Goal: Task Accomplishment & Management: Complete application form

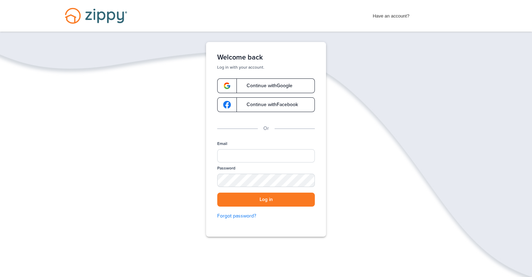
click at [315, 156] on div at bounding box center [315, 156] width 0 height 0
type input "*"
type input "**********"
click at [237, 200] on button "Log in" at bounding box center [266, 199] width 98 height 14
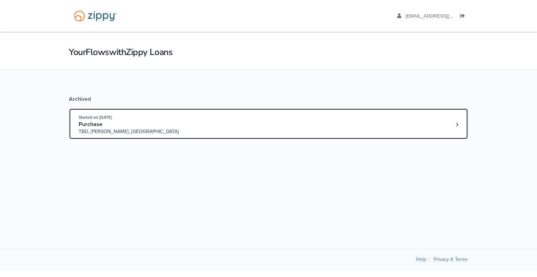
click at [114, 127] on div "Purchase" at bounding box center [132, 124] width 107 height 7
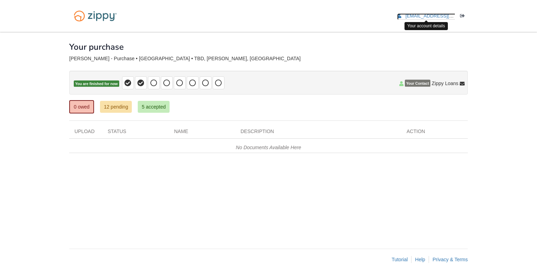
click at [430, 14] on span "[EMAIL_ADDRESS][DOMAIN_NAME]" at bounding box center [446, 15] width 80 height 5
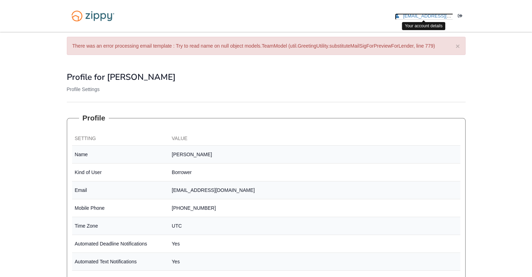
click at [435, 14] on span "[EMAIL_ADDRESS][DOMAIN_NAME]" at bounding box center [443, 15] width 80 height 5
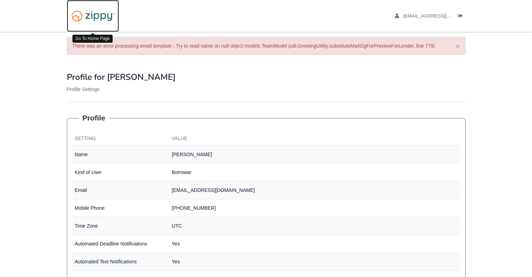
click at [94, 15] on img at bounding box center [93, 16] width 52 height 18
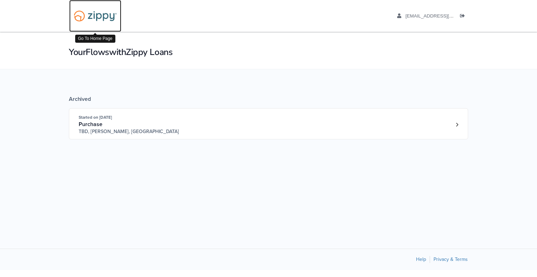
click at [92, 15] on img at bounding box center [95, 16] width 52 height 18
click at [98, 18] on img at bounding box center [95, 16] width 52 height 18
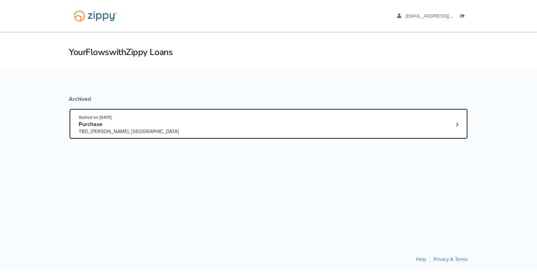
click at [264, 127] on div "Started on Sep. 10th, 2025 Purchase TBD, Durand, MI" at bounding box center [265, 124] width 373 height 21
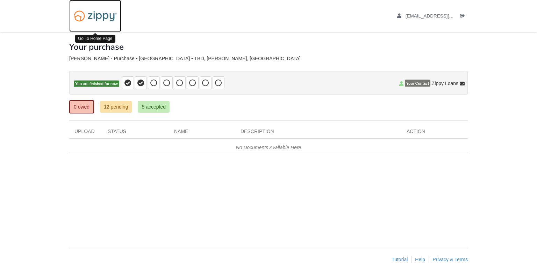
click at [107, 14] on img at bounding box center [95, 16] width 52 height 18
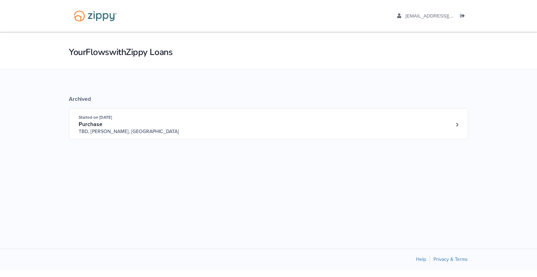
click at [438, 44] on div "Your Flows with Zippy Loans" at bounding box center [268, 50] width 537 height 37
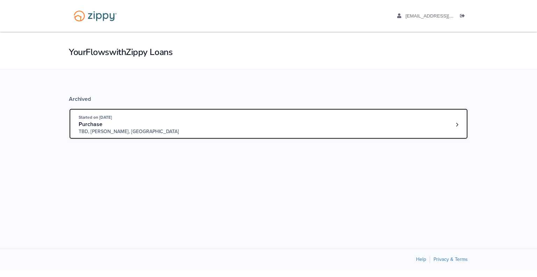
click at [223, 130] on div "Started on Sep. 10th, 2025 Purchase TBD, Durand, MI" at bounding box center [265, 124] width 373 height 21
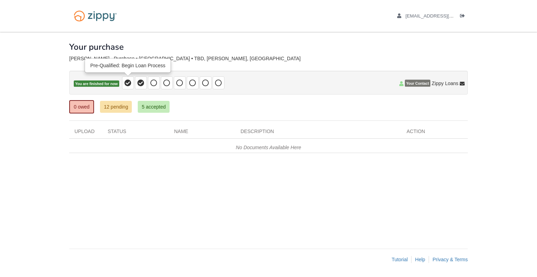
click at [127, 84] on icon at bounding box center [127, 82] width 7 height 7
click at [143, 84] on icon at bounding box center [140, 82] width 7 height 7
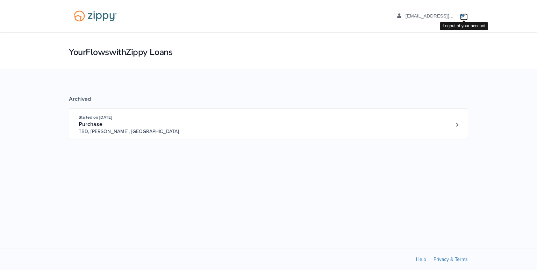
click at [464, 15] on icon "Log out" at bounding box center [462, 16] width 5 height 5
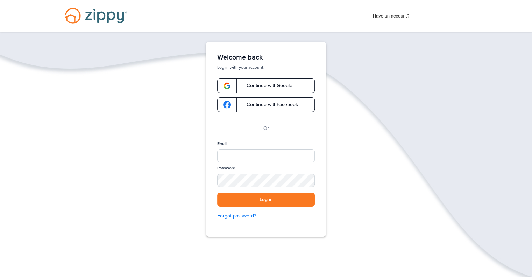
click at [94, 11] on img "Desktop Navigation" at bounding box center [96, 15] width 80 height 31
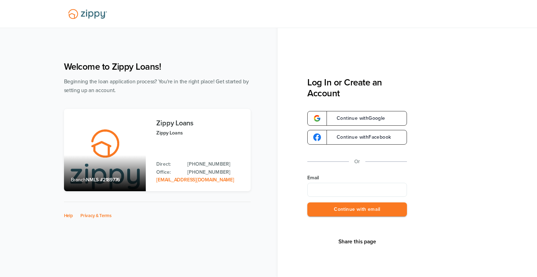
click at [537, 31] on div "Share this page Log In or Create an Account Continue with Google Continue with …" at bounding box center [407, 138] width 259 height 277
drag, startPoint x: 524, startPoint y: 0, endPoint x: 337, endPoint y: 48, distance: 193.0
click at [337, 48] on div "Share this page Log In or Create an Account Continue with Google Continue with …" at bounding box center [407, 138] width 259 height 277
click at [354, 186] on input "Email" at bounding box center [357, 189] width 100 height 14
paste input "**********"
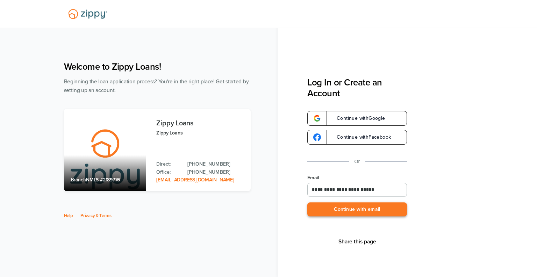
type input "**********"
click at [361, 208] on button "Continue with email" at bounding box center [357, 209] width 100 height 14
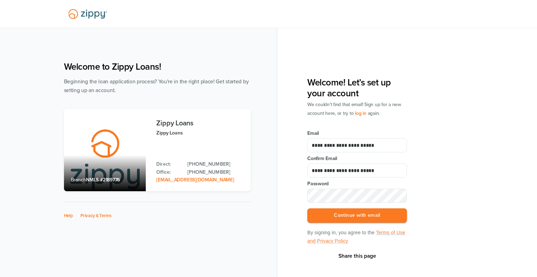
type input "**********"
click at [271, 193] on div "**********" at bounding box center [268, 156] width 423 height 205
click at [347, 216] on button "Continue with email" at bounding box center [357, 215] width 100 height 14
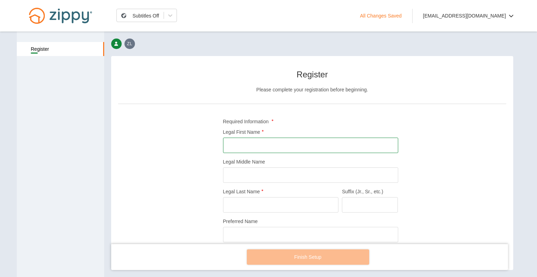
click at [237, 141] on input "Legal First Name" at bounding box center [310, 144] width 175 height 15
click at [262, 149] on input "Legal First Name" at bounding box center [310, 144] width 175 height 15
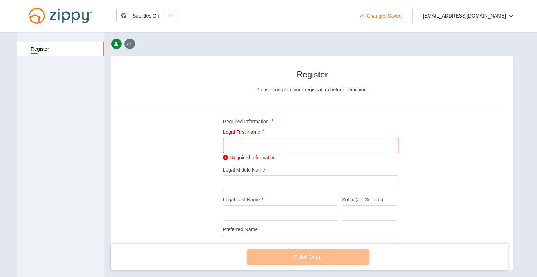
click at [178, 145] on div "Register Please complete your registration before beginning. Required Informati…" at bounding box center [312, 209] width 388 height 293
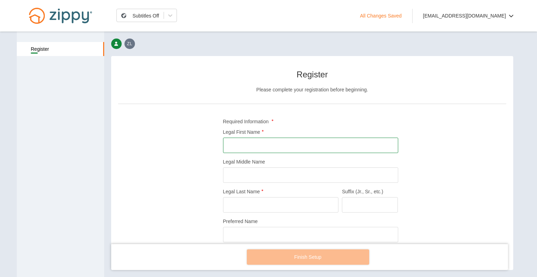
click at [245, 144] on input "Legal First Name" at bounding box center [310, 144] width 175 height 15
type input "*****"
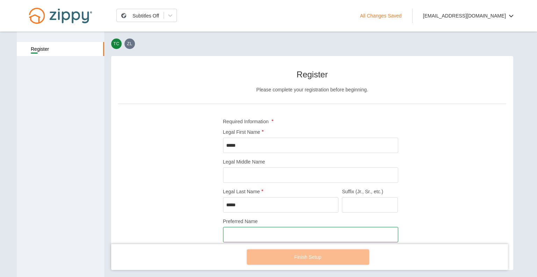
type input "*"
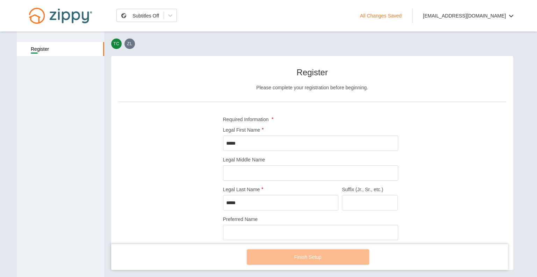
click at [426, 185] on div "Register Please complete your registration before beginning. Required Informati…" at bounding box center [312, 207] width 388 height 293
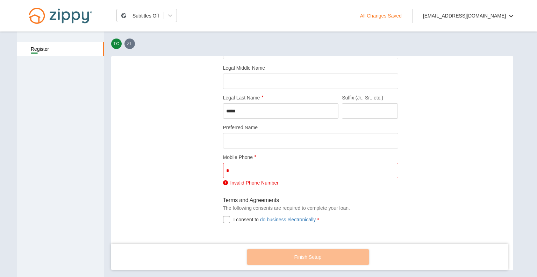
scroll to position [85, 0]
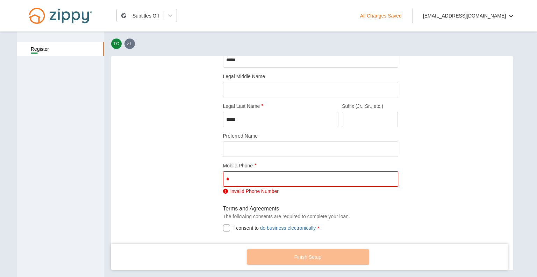
click at [224, 170] on div "Mobile Phone * Invalid Phone Number" at bounding box center [310, 178] width 175 height 33
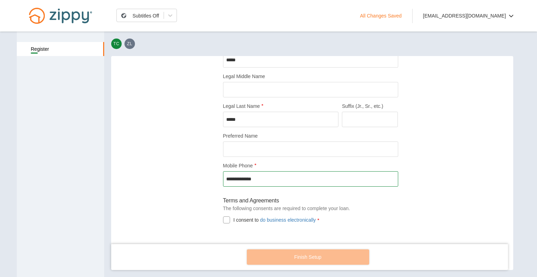
type input "**********"
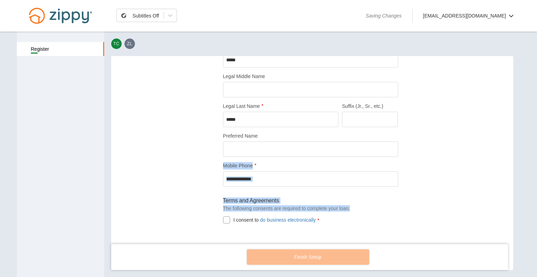
drag, startPoint x: 169, startPoint y: 182, endPoint x: 222, endPoint y: 220, distance: 65.2
click at [222, 220] on div "**********" at bounding box center [312, 120] width 388 height 285
click at [223, 220] on div at bounding box center [226, 219] width 7 height 7
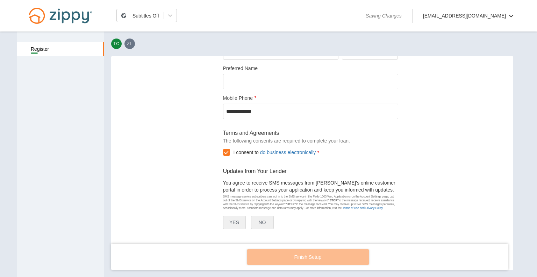
scroll to position [157, 0]
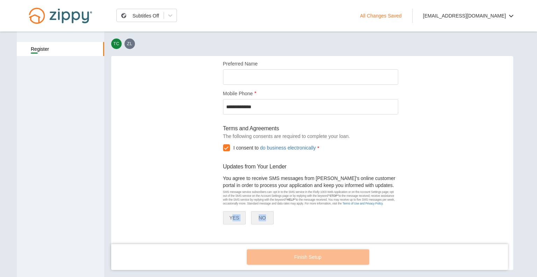
drag, startPoint x: 234, startPoint y: 224, endPoint x: 231, endPoint y: 217, distance: 7.5
click at [231, 217] on div "You agree to receive SMS messages from Zippy's online customer portal in order …" at bounding box center [310, 201] width 175 height 55
click at [231, 217] on button "YES" at bounding box center [234, 217] width 23 height 13
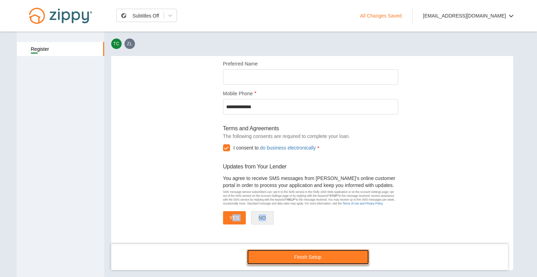
click at [305, 259] on link "Finish Setup" at bounding box center [308, 256] width 122 height 15
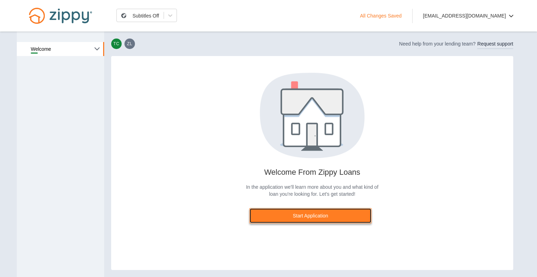
click at [308, 209] on link "Start Application" at bounding box center [310, 215] width 122 height 15
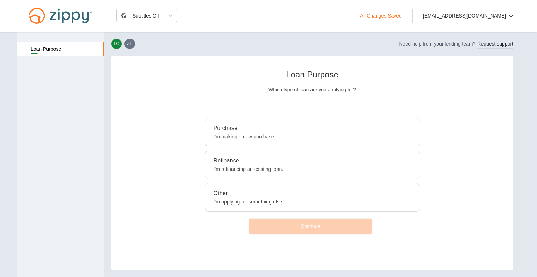
click at [266, 133] on p "I'm making a new purchase." at bounding box center [313, 136] width 198 height 7
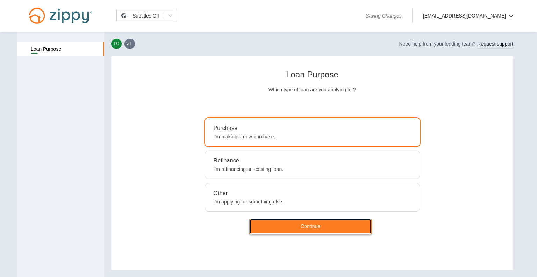
click at [321, 221] on link "Continue" at bounding box center [310, 225] width 122 height 15
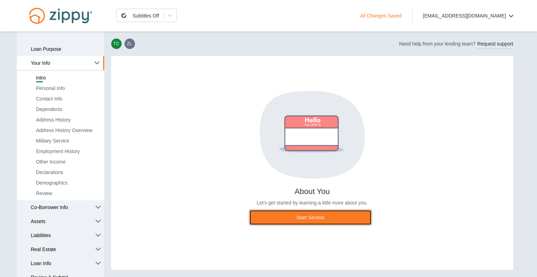
click at [321, 221] on link "Start Section" at bounding box center [310, 216] width 122 height 15
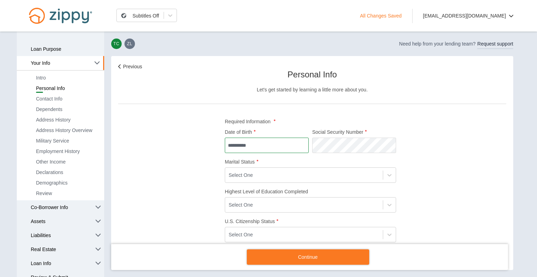
click at [240, 142] on input "Date of Birth" at bounding box center [267, 144] width 84 height 15
type input "**********"
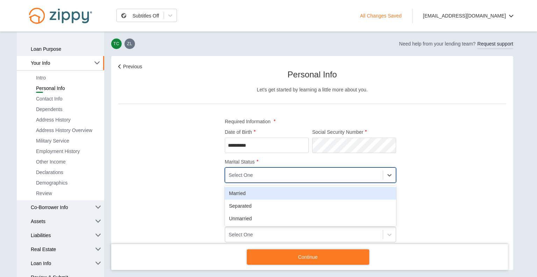
click at [253, 173] on div "Select One" at bounding box center [304, 175] width 158 height 12
click at [245, 193] on div "Married" at bounding box center [310, 193] width 171 height 13
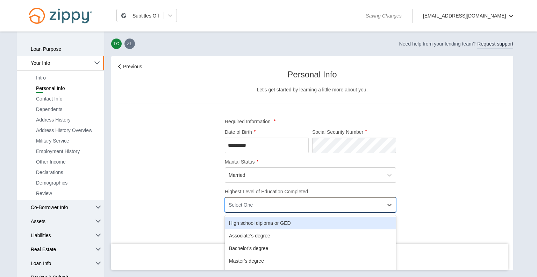
scroll to position [20, 0]
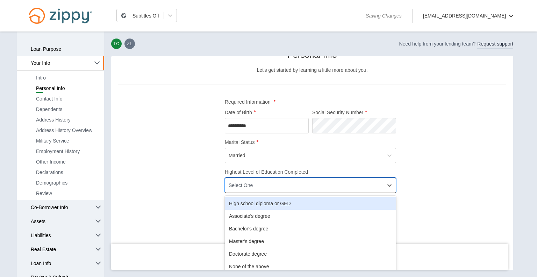
click at [255, 193] on div "option High school diploma or GED focused, 1 of 6. 6 results available. Use Up …" at bounding box center [310, 184] width 171 height 15
click at [255, 207] on div "High school diploma or GED" at bounding box center [310, 203] width 171 height 13
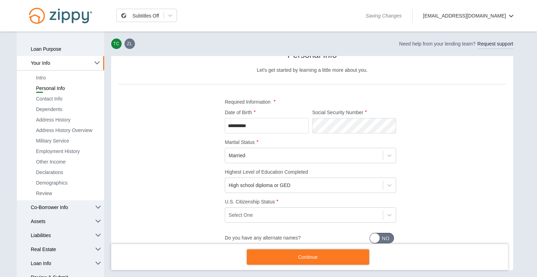
click at [193, 151] on div "**********" at bounding box center [312, 162] width 388 height 238
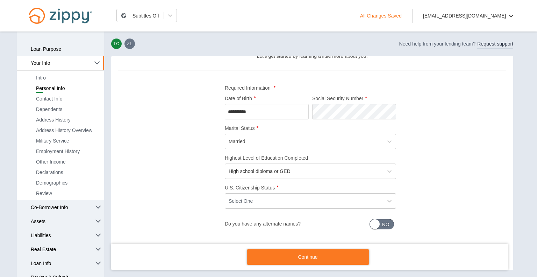
scroll to position [38, 0]
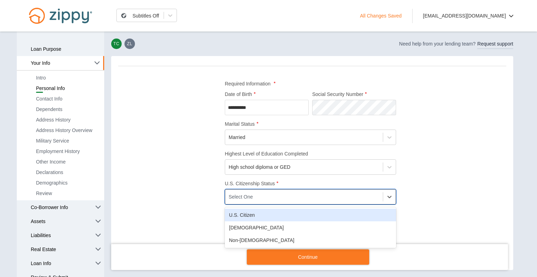
click at [257, 200] on div "Select One" at bounding box center [304, 197] width 158 height 12
click at [253, 217] on div "U.S. Citizen" at bounding box center [310, 214] width 171 height 13
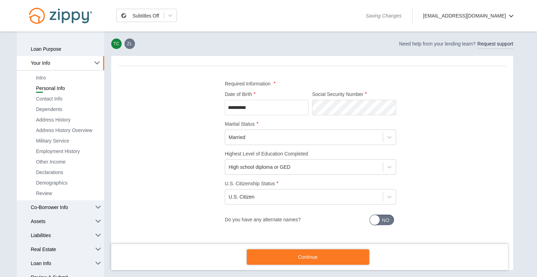
click at [451, 219] on div "**********" at bounding box center [312, 144] width 388 height 238
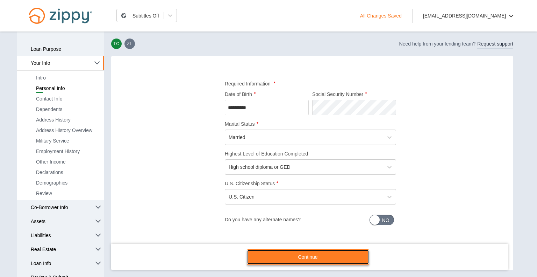
click at [305, 255] on link "Continue" at bounding box center [308, 256] width 122 height 15
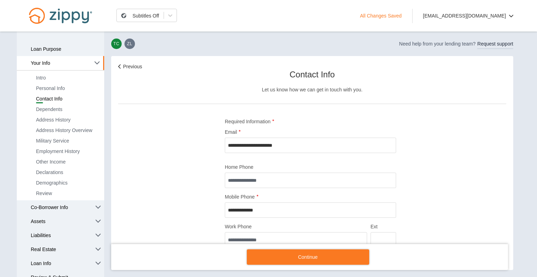
click at [142, 138] on div "**********" at bounding box center [312, 174] width 388 height 223
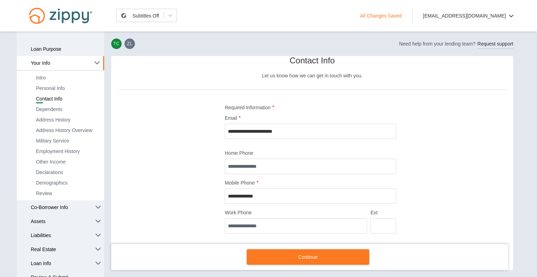
scroll to position [23, 0]
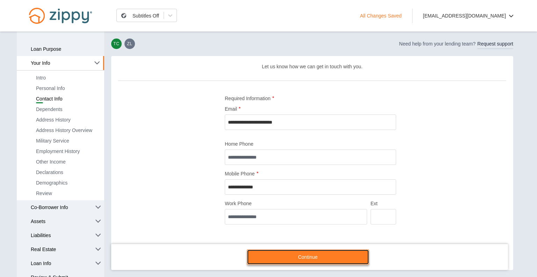
click at [307, 256] on link "Continue" at bounding box center [308, 256] width 122 height 15
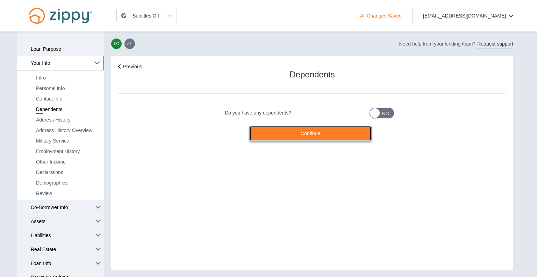
click at [314, 136] on link "Continue" at bounding box center [310, 133] width 122 height 15
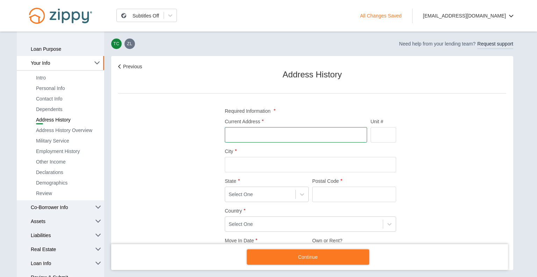
click at [279, 136] on input "Current Address" at bounding box center [296, 134] width 142 height 15
click at [178, 132] on div "Previous Address History Required Information Current Address Unit # City State…" at bounding box center [312, 207] width 388 height 289
click at [239, 136] on input "Current Address" at bounding box center [296, 134] width 142 height 15
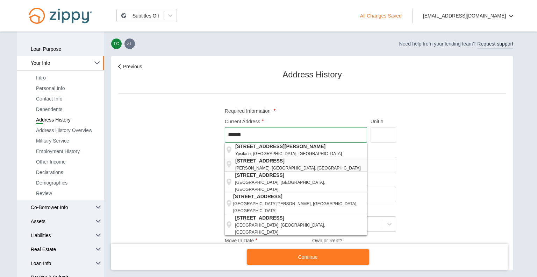
click at [280, 163] on strong "3003 W Grand River Ave" at bounding box center [301, 160] width 132 height 7
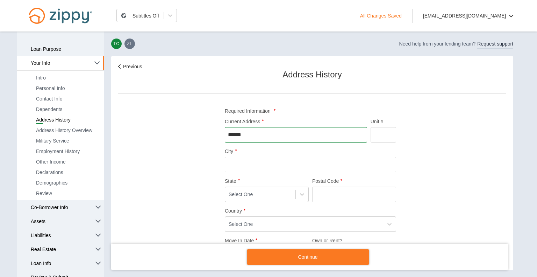
type input "**********"
type input "******"
type input "*****"
type input "**********"
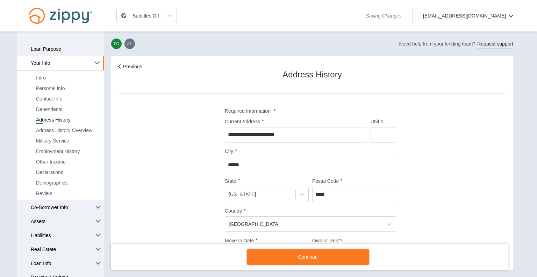
click at [168, 164] on div "**********" at bounding box center [312, 207] width 388 height 289
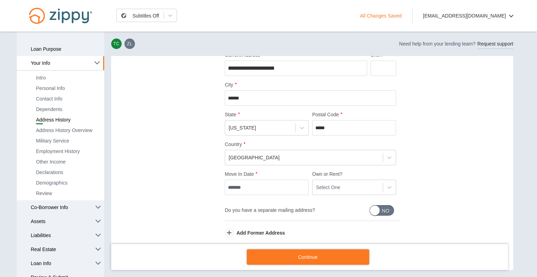
scroll to position [70, 0]
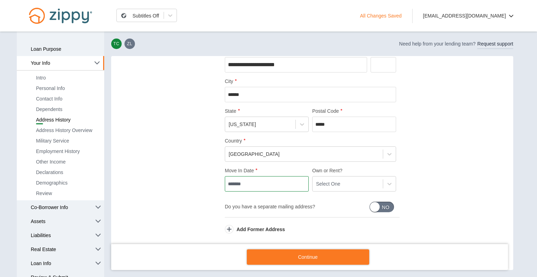
click at [239, 183] on input "Move In Date" at bounding box center [267, 183] width 84 height 15
type input "*******"
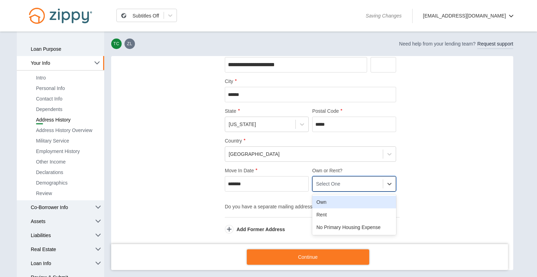
click at [336, 181] on div "Select One" at bounding box center [328, 183] width 24 height 7
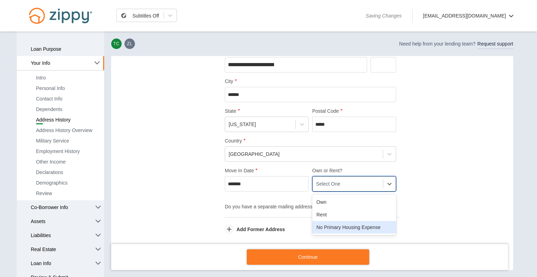
click at [342, 225] on div "No Primary Housing Expense" at bounding box center [354, 227] width 84 height 13
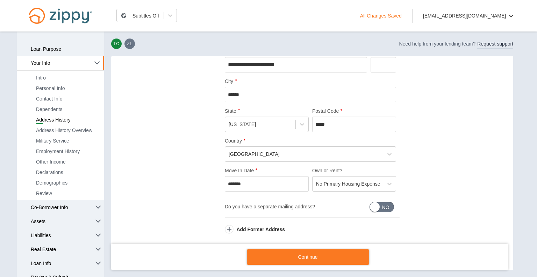
click at [152, 204] on div "**********" at bounding box center [312, 137] width 388 height 289
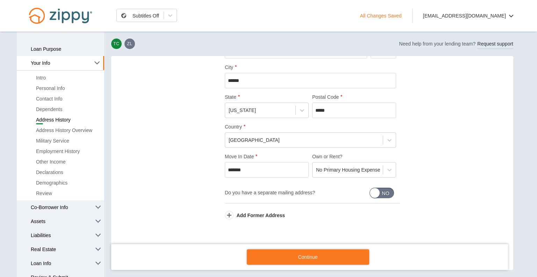
scroll to position [88, 0]
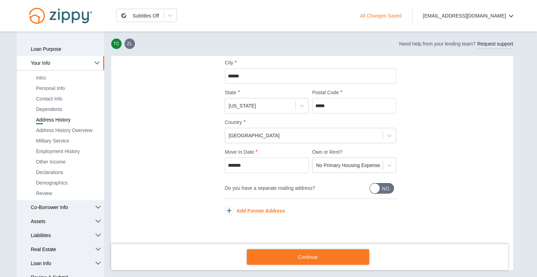
click at [268, 209] on button "Add Former Address" at bounding box center [255, 210] width 60 height 7
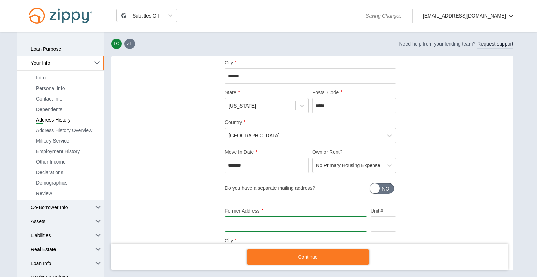
click at [256, 220] on input "Former Address" at bounding box center [296, 223] width 142 height 15
click at [265, 234] on strong "7948 South Portage Road" at bounding box center [301, 235] width 132 height 7
type input "**********"
type input "*******"
type input "*****"
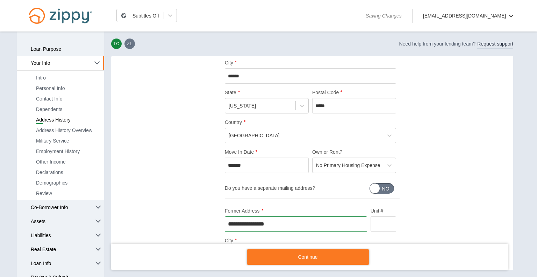
type input "**********"
click at [157, 189] on div "**********" at bounding box center [312, 214] width 388 height 481
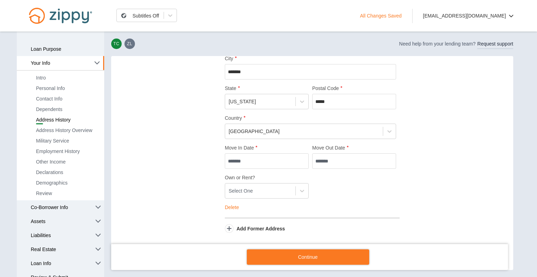
scroll to position [281, 0]
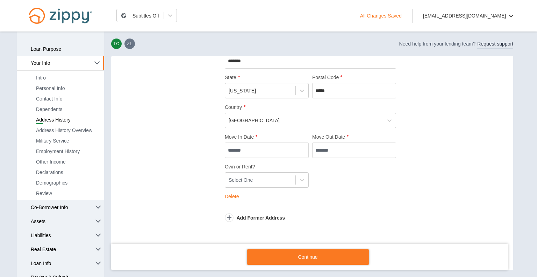
click at [230, 147] on input "Move In Date" at bounding box center [267, 149] width 84 height 15
type input "*******"
click at [327, 149] on input "Move Out Date" at bounding box center [354, 149] width 84 height 15
type input "*******"
click at [300, 178] on icon at bounding box center [302, 179] width 7 height 7
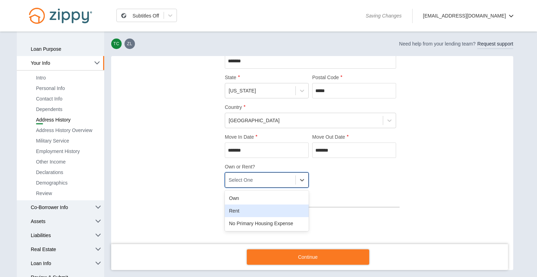
click at [261, 209] on div "Rent" at bounding box center [267, 210] width 84 height 13
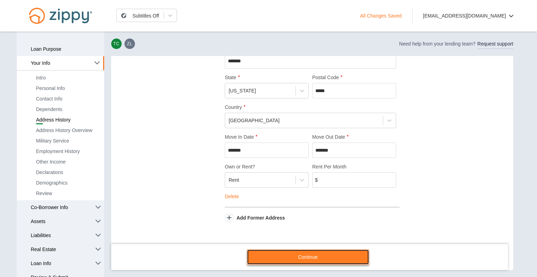
click at [310, 259] on link "Continue" at bounding box center [308, 256] width 122 height 15
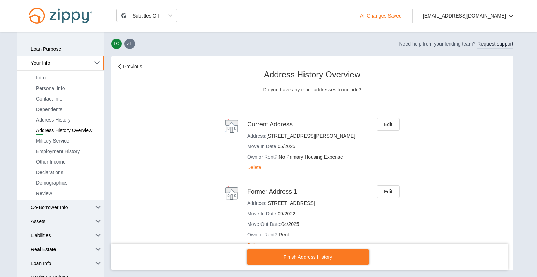
click at [155, 149] on div "Previous Address History Overview Do you have any more addresses to include? Cu…" at bounding box center [312, 184] width 388 height 242
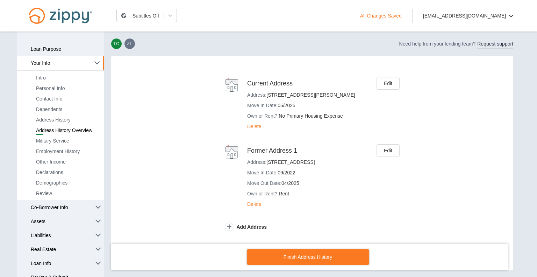
scroll to position [42, 0]
click at [312, 256] on link "Finish Address History" at bounding box center [308, 256] width 122 height 15
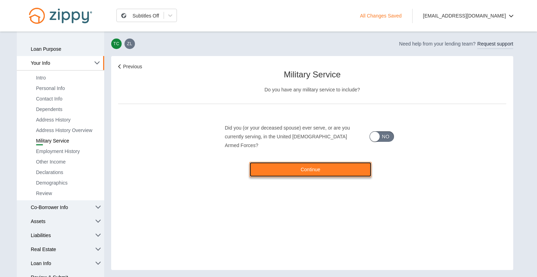
click at [313, 162] on link "Continue" at bounding box center [310, 169] width 122 height 15
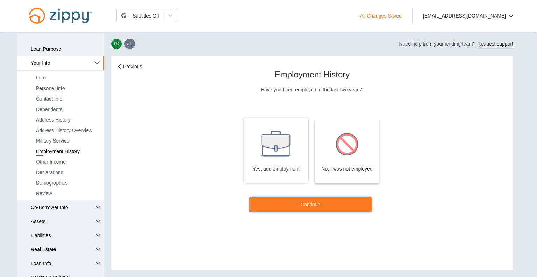
click at [339, 155] on img at bounding box center [347, 144] width 28 height 28
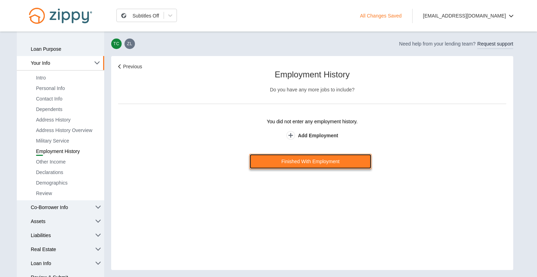
click at [339, 162] on link "Finished With Employment" at bounding box center [310, 160] width 122 height 15
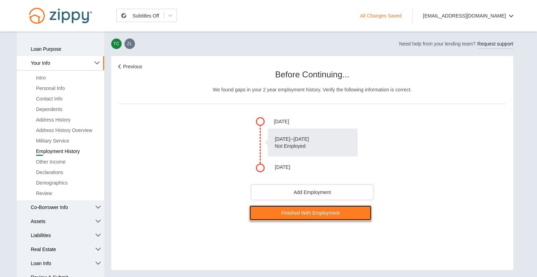
click at [323, 215] on link "Finished With Employment" at bounding box center [310, 212] width 122 height 15
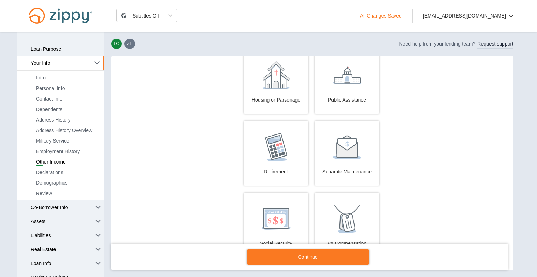
scroll to position [149, 0]
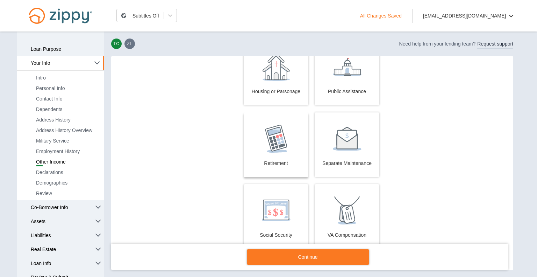
click at [277, 136] on img at bounding box center [276, 138] width 22 height 28
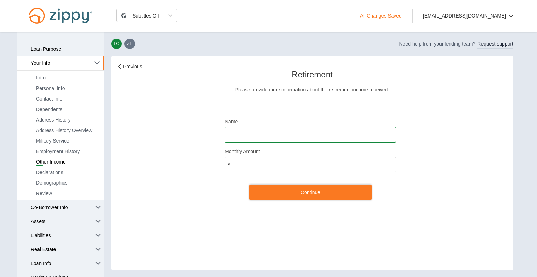
click at [252, 132] on input "Name" at bounding box center [310, 134] width 171 height 15
type input "**********"
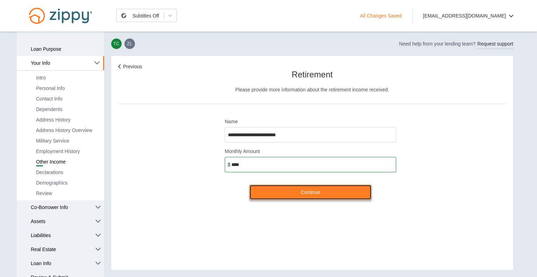
type input "*****"
click at [292, 187] on link "Continue" at bounding box center [310, 191] width 122 height 15
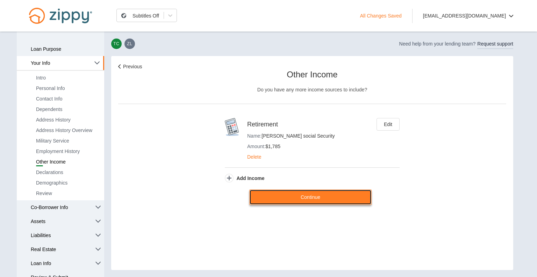
click at [307, 203] on link "Continue" at bounding box center [310, 196] width 122 height 15
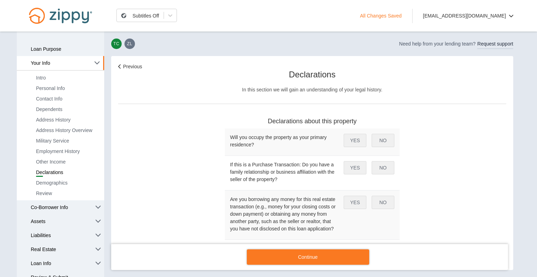
click at [353, 138] on button "YES" at bounding box center [355, 140] width 23 height 13
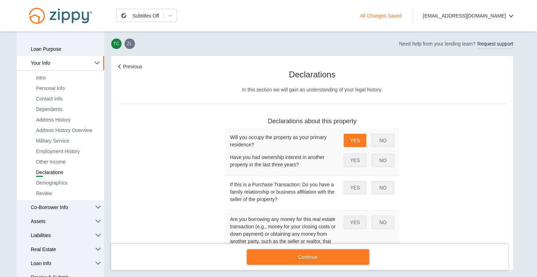
click at [383, 160] on button "NO" at bounding box center [383, 159] width 23 height 13
click at [131, 65] on link "Previous" at bounding box center [130, 67] width 24 height 6
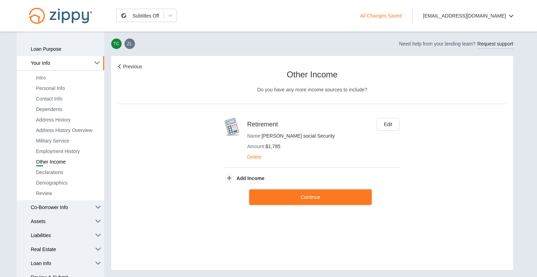
click at [379, 123] on button "Edit" at bounding box center [388, 124] width 23 height 13
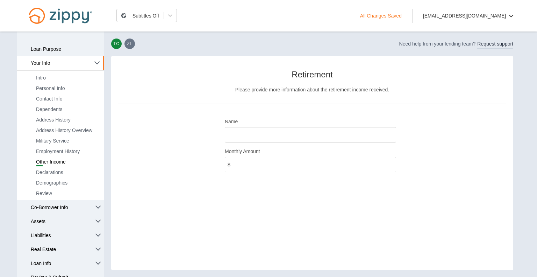
type input "**********"
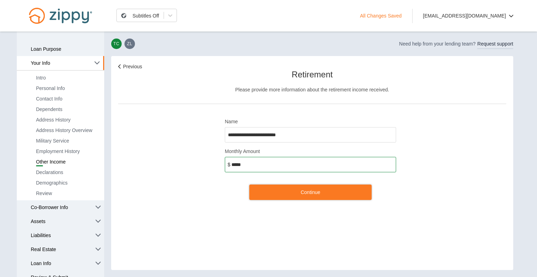
click at [262, 163] on input "*****" at bounding box center [310, 164] width 171 height 15
type input "*****"
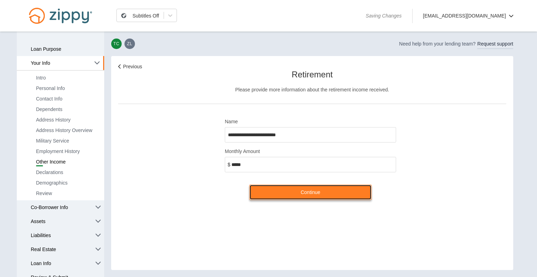
click at [318, 189] on link "Continue" at bounding box center [310, 191] width 122 height 15
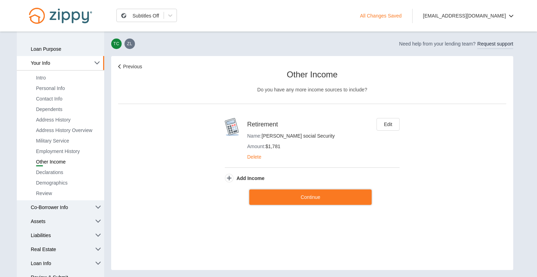
click at [393, 125] on button "Edit" at bounding box center [388, 124] width 23 height 13
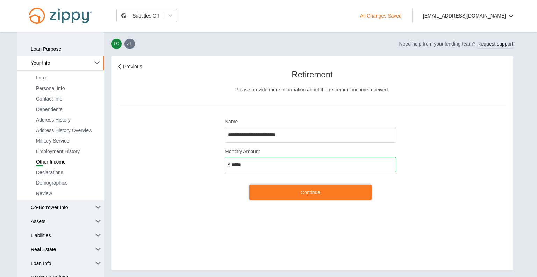
click at [252, 165] on input "*****" at bounding box center [310, 164] width 171 height 15
type input "*****"
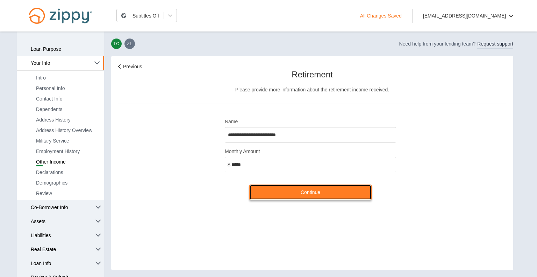
click at [316, 193] on link "Continue" at bounding box center [310, 191] width 122 height 15
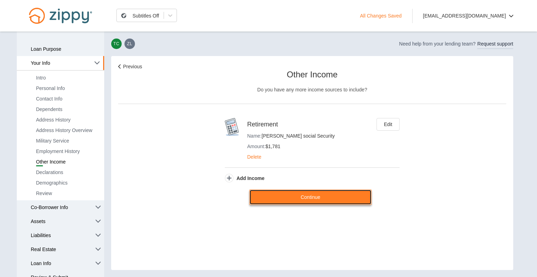
click at [316, 193] on link "Continue" at bounding box center [310, 196] width 122 height 15
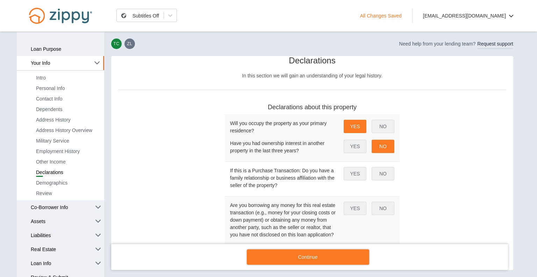
scroll to position [28, 0]
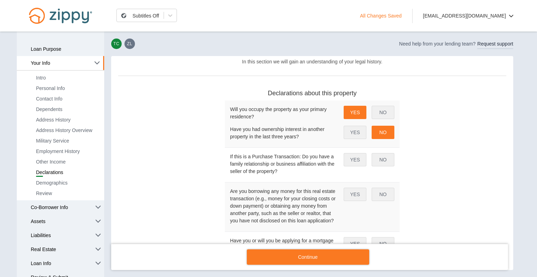
click at [380, 160] on button "NO" at bounding box center [383, 159] width 23 height 13
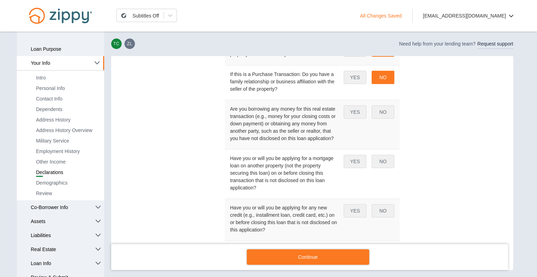
scroll to position [112, 0]
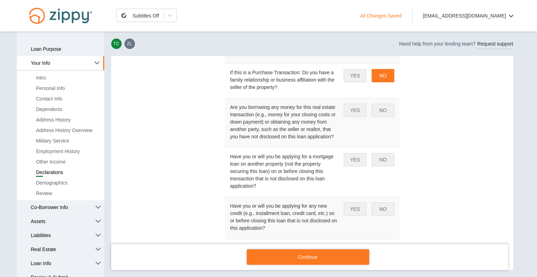
click at [380, 112] on button "NO" at bounding box center [383, 109] width 23 height 13
click at [380, 164] on button "NO" at bounding box center [383, 159] width 23 height 13
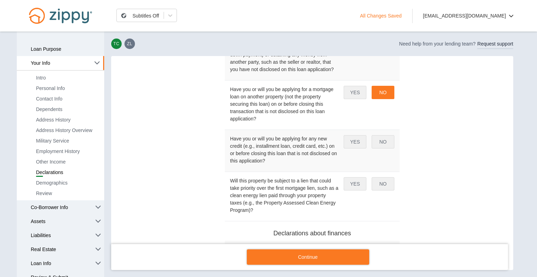
scroll to position [210, 0]
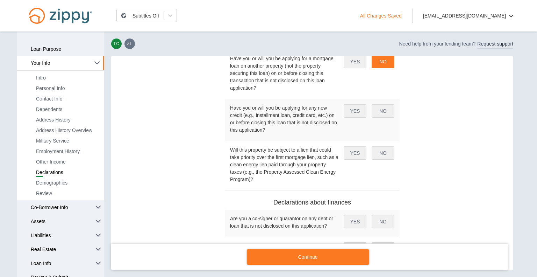
click at [375, 112] on button "NO" at bounding box center [383, 110] width 23 height 13
click at [372, 154] on button "NO" at bounding box center [383, 152] width 23 height 13
click at [415, 188] on div "Previous Declarations In this section we will gain an understanding of your leg…" at bounding box center [312, 189] width 388 height 673
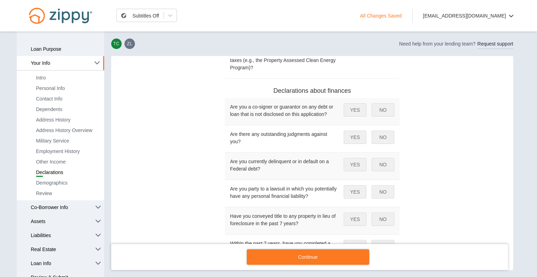
scroll to position [364, 0]
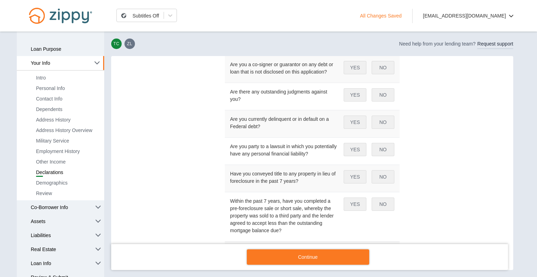
click at [375, 70] on button "NO" at bounding box center [383, 67] width 23 height 13
click at [378, 89] on button "NO" at bounding box center [383, 94] width 23 height 13
click at [381, 121] on button "NO" at bounding box center [383, 121] width 23 height 13
click at [383, 145] on button "NO" at bounding box center [383, 149] width 23 height 13
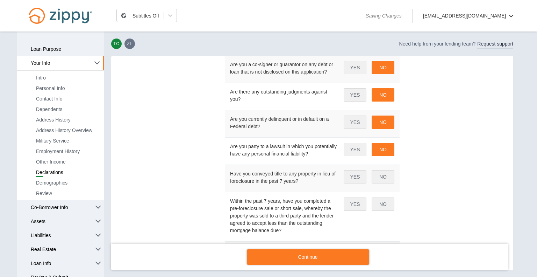
click at [381, 179] on button "NO" at bounding box center [383, 176] width 23 height 13
click at [383, 210] on div "Within the past 7 years, have you completed a pre-foreclosure sale or short sal…" at bounding box center [312, 216] width 164 height 38
click at [384, 202] on button "NO" at bounding box center [383, 203] width 23 height 13
click at [418, 209] on div "Previous Declarations In this section we will gain an understanding of your leg…" at bounding box center [312, 35] width 388 height 673
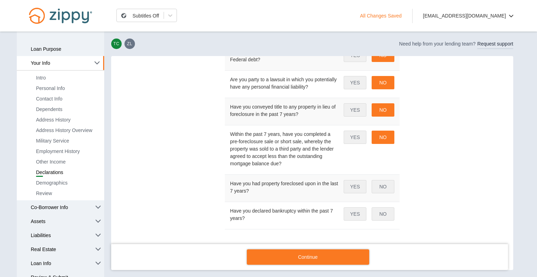
scroll to position [473, 0]
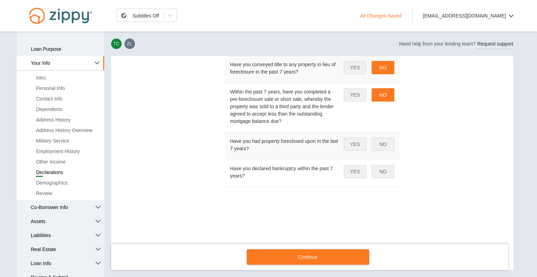
click at [378, 142] on button "NO" at bounding box center [383, 143] width 23 height 13
click at [387, 170] on button "NO" at bounding box center [383, 171] width 23 height 13
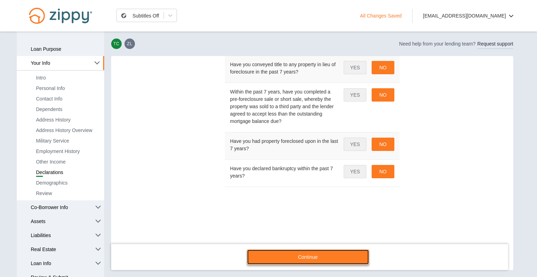
click at [308, 252] on link "Continue" at bounding box center [308, 256] width 122 height 15
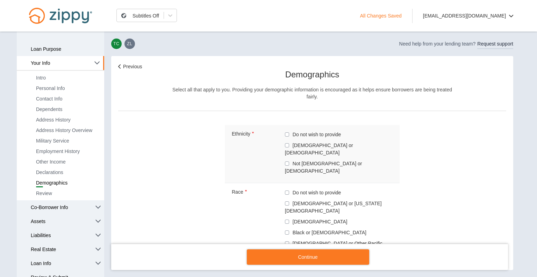
click at [295, 159] on label "Not Hispanic or Latino" at bounding box center [334, 166] width 99 height 15
click at [296, 257] on label "White" at bounding box center [334, 261] width 99 height 8
click at [450, 196] on div "Previous Demographics Select all that apply to you. Providing your demographic …" at bounding box center [312, 206] width 388 height 287
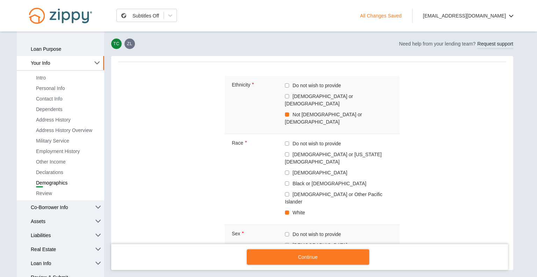
scroll to position [58, 0]
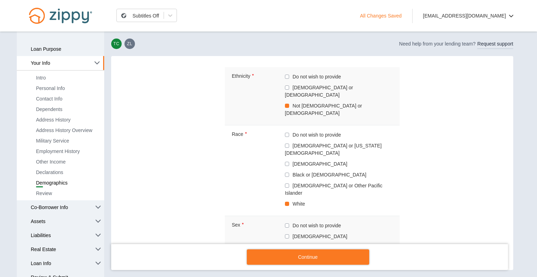
click at [292, 243] on label "Male" at bounding box center [334, 247] width 99 height 8
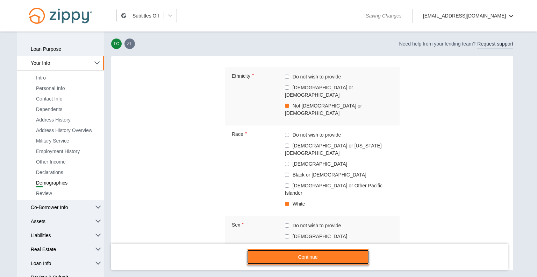
click at [311, 258] on link "Continue" at bounding box center [308, 256] width 122 height 15
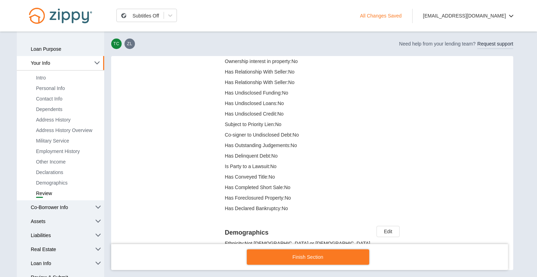
scroll to position [538, 0]
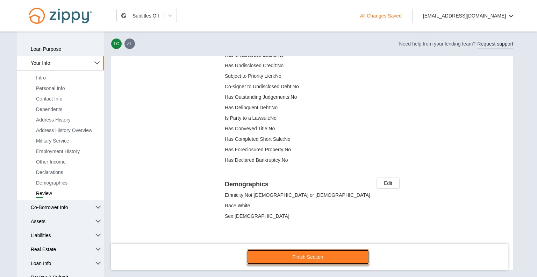
click at [308, 257] on link "Finish Section" at bounding box center [308, 256] width 122 height 15
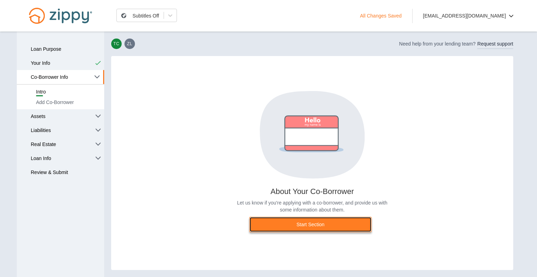
click at [308, 227] on link "Start Section" at bounding box center [310, 223] width 122 height 15
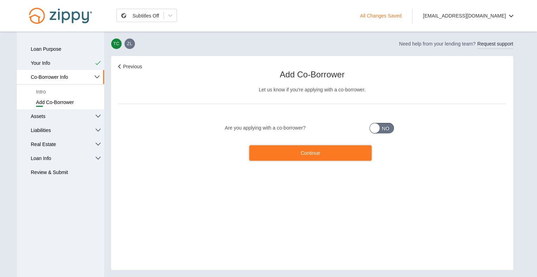
click at [383, 129] on div "No" at bounding box center [385, 128] width 8 height 10
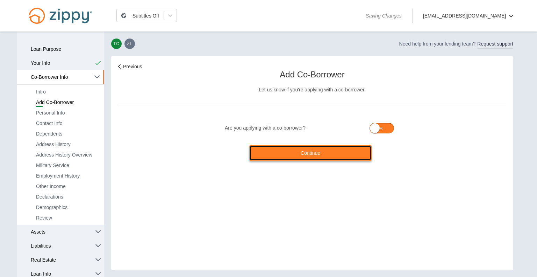
click at [309, 153] on link "Continue" at bounding box center [310, 152] width 122 height 15
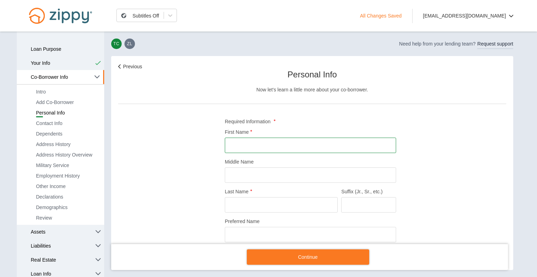
click at [248, 140] on input "First Name" at bounding box center [310, 144] width 171 height 15
type input "*"
type input "*******"
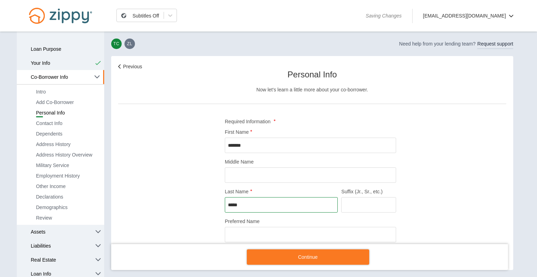
type input "*****"
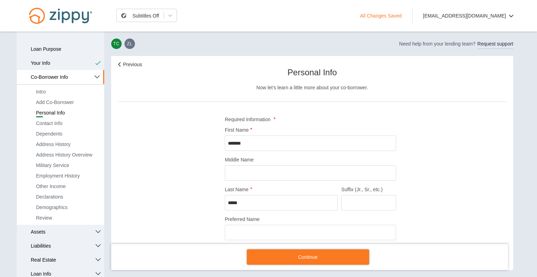
click at [493, 139] on div "Previous Personal Info Now let's learn a little more about your co-borrower. Re…" at bounding box center [312, 239] width 388 height 357
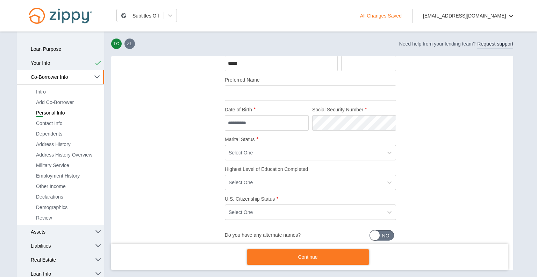
scroll to position [142, 0]
click at [229, 119] on input "Date of Birth" at bounding box center [267, 121] width 84 height 15
type input "**********"
click at [176, 131] on div "**********" at bounding box center [312, 99] width 388 height 357
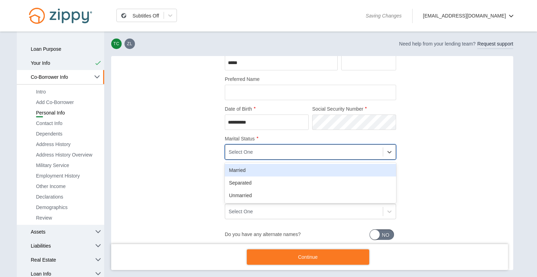
click at [237, 156] on div "Select One" at bounding box center [304, 152] width 158 height 12
click at [248, 166] on div "Married" at bounding box center [310, 170] width 171 height 13
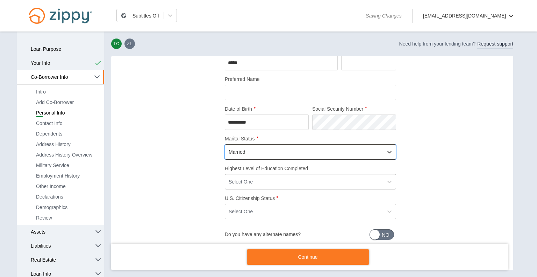
click at [256, 179] on div "Select One" at bounding box center [304, 182] width 158 height 12
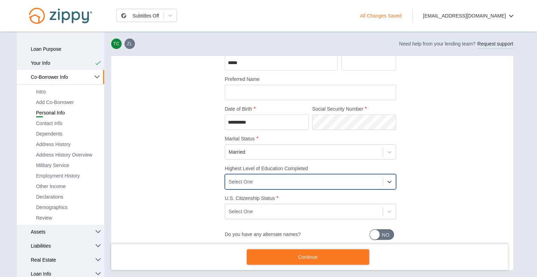
click at [256, 179] on div "Select One" at bounding box center [304, 182] width 158 height 12
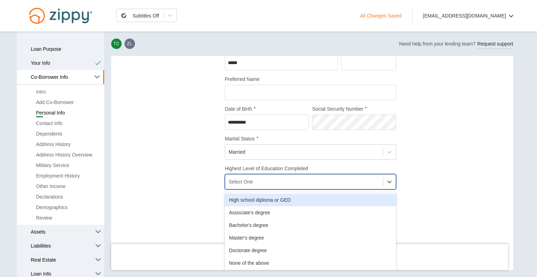
click at [256, 179] on div "Select One" at bounding box center [304, 182] width 158 height 12
click at [266, 201] on div "High school diploma or GED" at bounding box center [310, 199] width 171 height 13
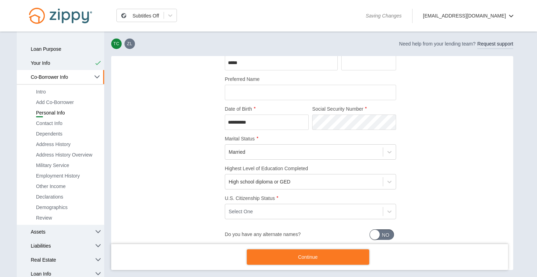
click at [169, 175] on div "**********" at bounding box center [312, 99] width 388 height 357
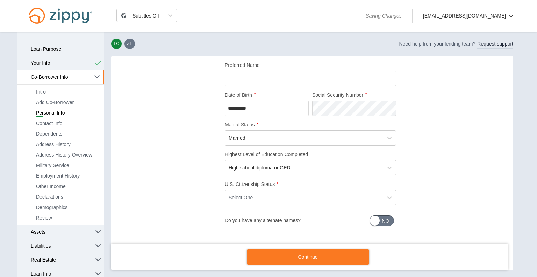
scroll to position [157, 0]
click at [249, 191] on div "Select One" at bounding box center [304, 197] width 158 height 12
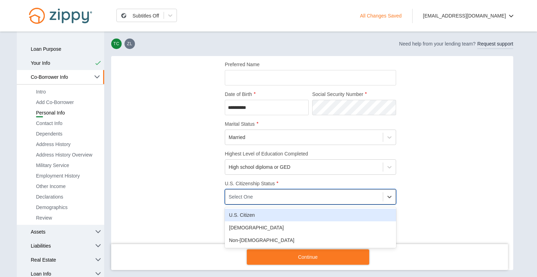
click at [248, 214] on div "U.S. Citizen" at bounding box center [310, 214] width 171 height 13
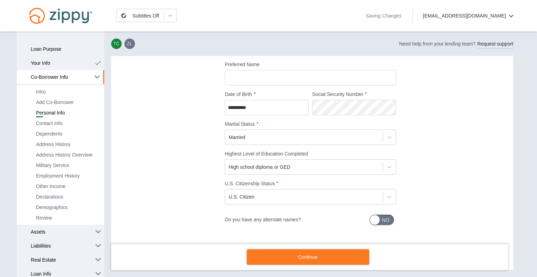
click at [447, 215] on div "**********" at bounding box center [312, 84] width 388 height 357
drag, startPoint x: 479, startPoint y: 231, endPoint x: 406, endPoint y: 224, distance: 73.4
click at [406, 224] on div "**********" at bounding box center [312, 84] width 388 height 357
click at [171, 135] on div "**********" at bounding box center [312, 84] width 388 height 357
click at [375, 221] on span "Do you have any alternate names?" at bounding box center [375, 220] width 10 height 10
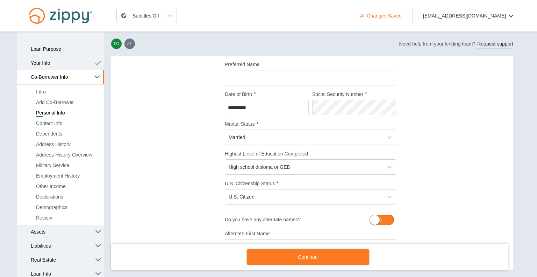
click at [197, 207] on div "**********" at bounding box center [312, 144] width 388 height 477
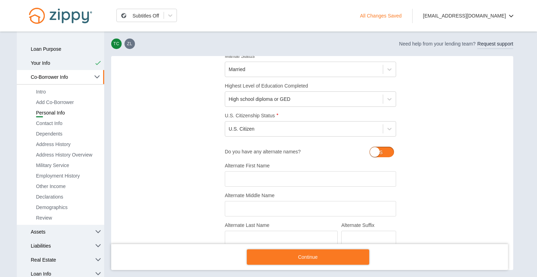
scroll to position [268, 0]
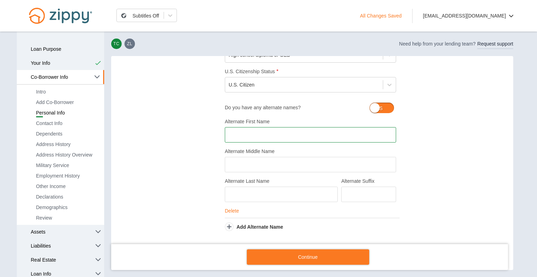
click at [245, 137] on input "Alternate First Name" at bounding box center [310, 134] width 171 height 15
type input "*******"
type input "******"
click at [158, 199] on div "**********" at bounding box center [312, 32] width 388 height 477
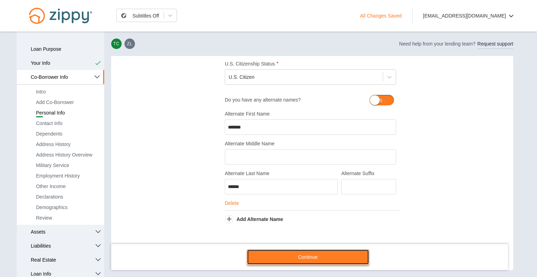
click at [300, 255] on link "Continue" at bounding box center [308, 256] width 122 height 15
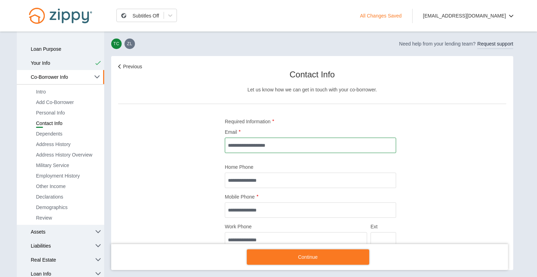
click at [235, 149] on input "Email" at bounding box center [310, 144] width 171 height 15
type input "**********"
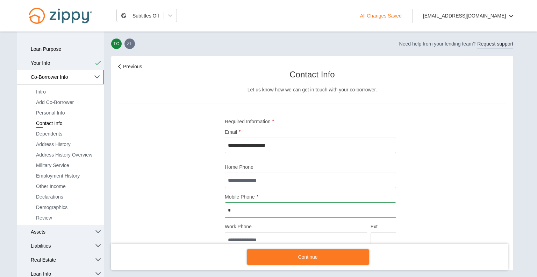
click at [227, 208] on input "*" at bounding box center [310, 209] width 171 height 15
type input "**********"
click at [196, 190] on div "**********" at bounding box center [312, 174] width 388 height 223
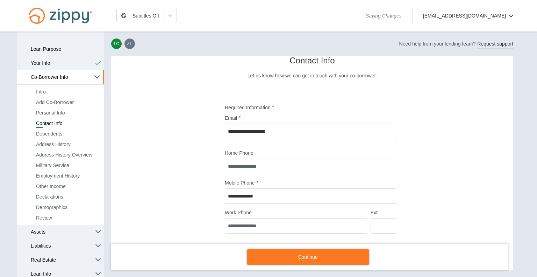
scroll to position [23, 0]
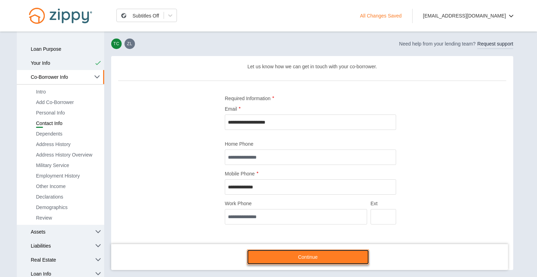
click at [295, 257] on link "Continue" at bounding box center [308, 256] width 122 height 15
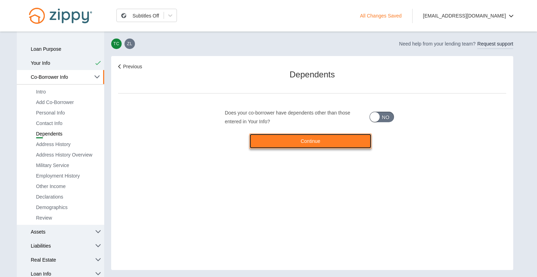
click at [313, 142] on link "Continue" at bounding box center [310, 140] width 122 height 15
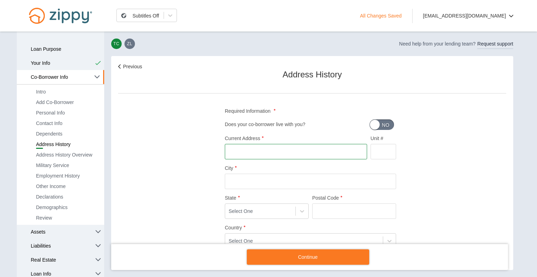
click at [284, 155] on input "Current Address" at bounding box center [296, 151] width 142 height 15
click at [377, 122] on div "Yes" at bounding box center [377, 125] width 10 height 10
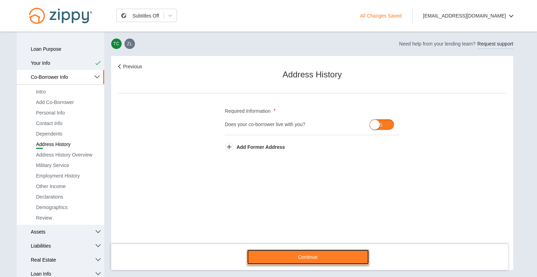
click at [315, 261] on link "Continue" at bounding box center [308, 256] width 122 height 15
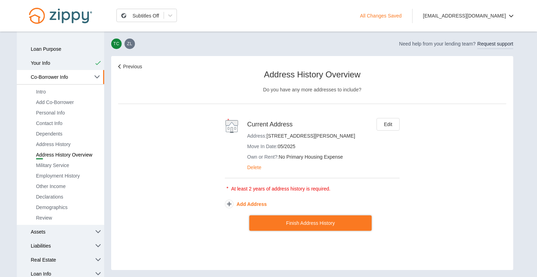
click at [263, 200] on button "Add Address" at bounding box center [246, 203] width 42 height 7
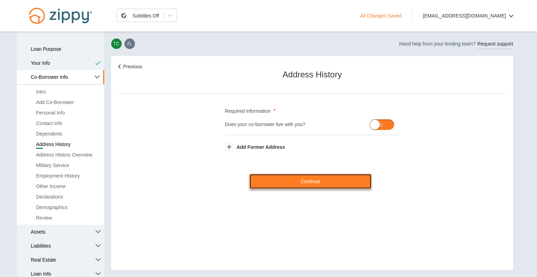
click at [311, 185] on link "Continue" at bounding box center [310, 180] width 122 height 15
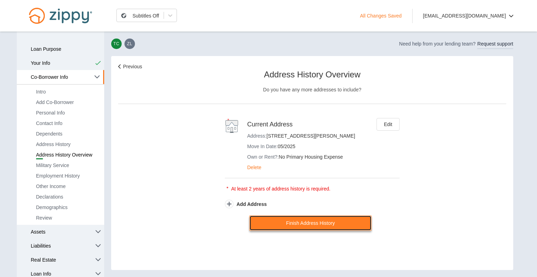
click at [320, 220] on link "Finish Address History" at bounding box center [310, 222] width 122 height 15
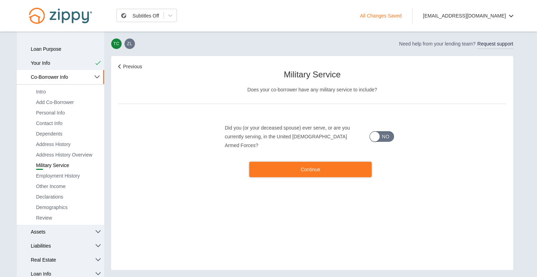
click at [308, 169] on div "Continue" at bounding box center [310, 175] width 122 height 26
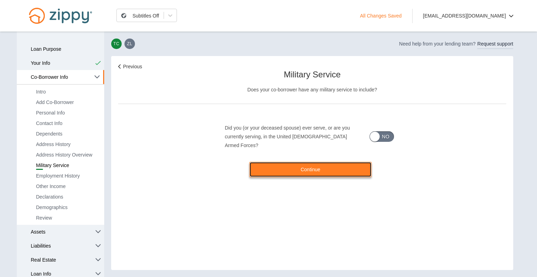
click at [307, 163] on link "Continue" at bounding box center [310, 169] width 122 height 15
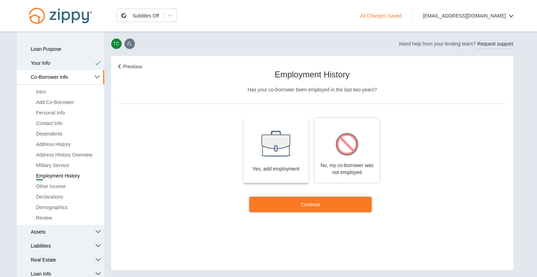
click at [281, 151] on img at bounding box center [276, 144] width 33 height 28
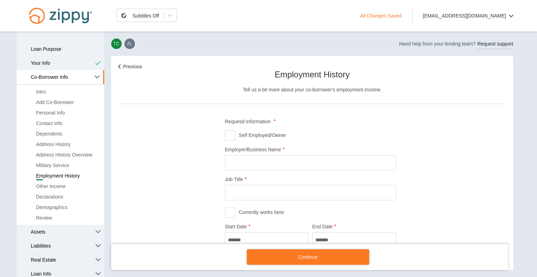
click at [251, 160] on input "Employer/Business Name" at bounding box center [310, 162] width 171 height 15
click at [251, 160] on input "****" at bounding box center [310, 162] width 171 height 15
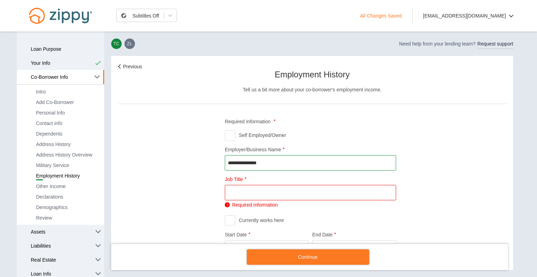
type input "**********"
click at [248, 190] on input "Job Title" at bounding box center [310, 192] width 171 height 15
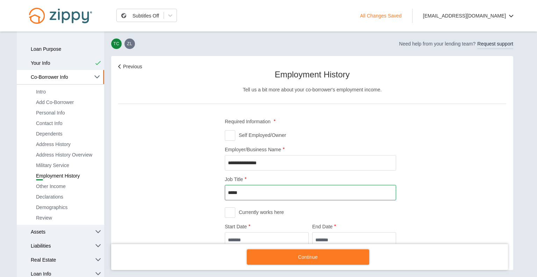
type input "*****"
click at [177, 200] on div "**********" at bounding box center [312, 263] width 388 height 401
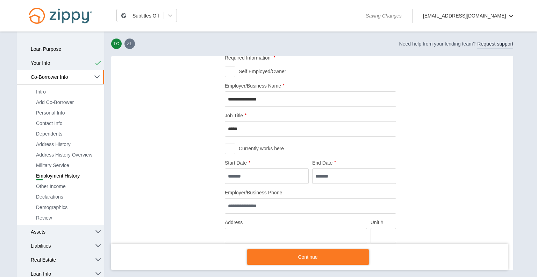
scroll to position [70, 0]
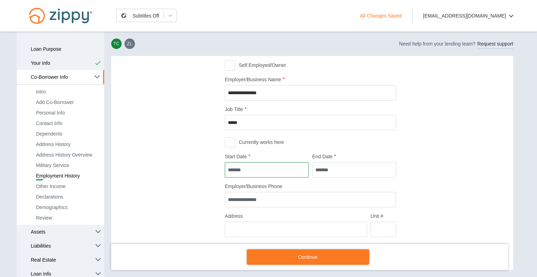
click at [229, 167] on input "Start Date" at bounding box center [267, 169] width 84 height 15
type input "*******"
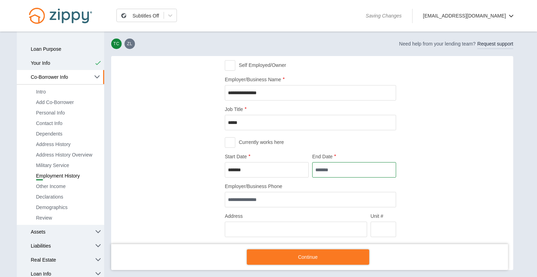
click at [317, 171] on input "End Date" at bounding box center [354, 169] width 84 height 15
type input "*******"
click at [200, 186] on div "**********" at bounding box center [312, 193] width 388 height 401
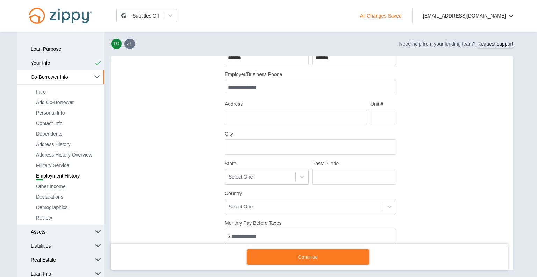
scroll to position [196, 0]
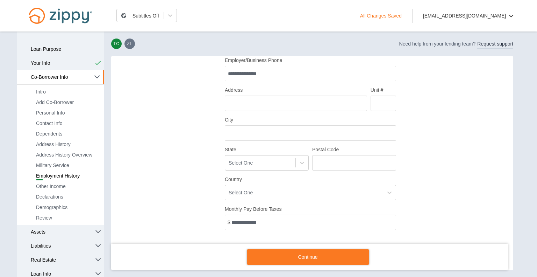
click at [248, 104] on input "Address" at bounding box center [296, 102] width 142 height 15
click at [183, 135] on div "**********" at bounding box center [312, 67] width 388 height 401
click at [234, 136] on input "City" at bounding box center [310, 132] width 171 height 15
type input "*******"
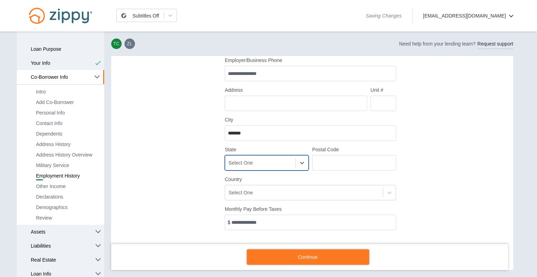
scroll to position [200, 0]
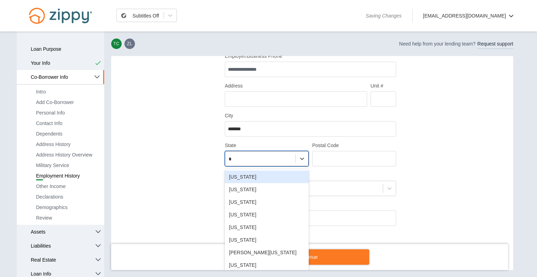
type input "**"
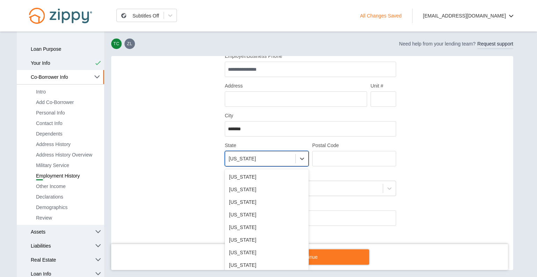
click at [244, 153] on div "Federated States Of Micronesia" at bounding box center [260, 159] width 70 height 12
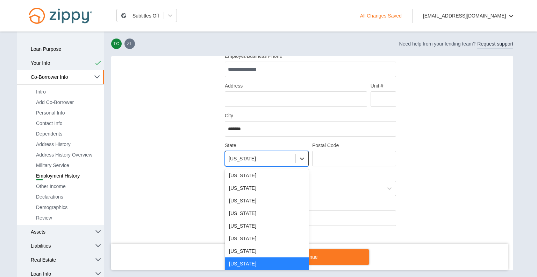
scroll to position [0, 0]
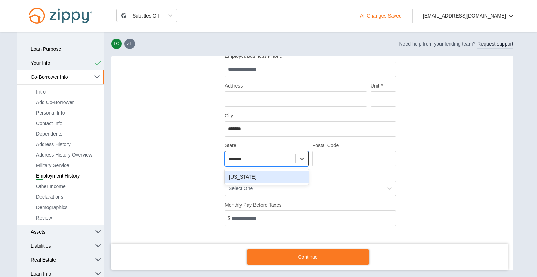
type input "********"
click at [242, 182] on div "Michigan" at bounding box center [267, 176] width 84 height 13
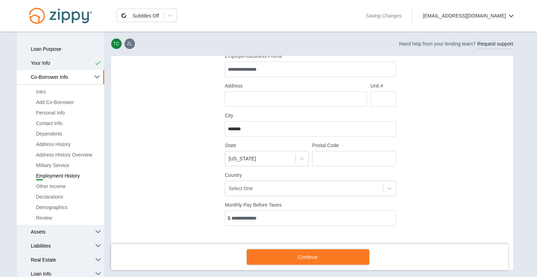
click at [170, 167] on div "**********" at bounding box center [312, 63] width 388 height 401
click at [277, 191] on div "Select One" at bounding box center [310, 187] width 171 height 15
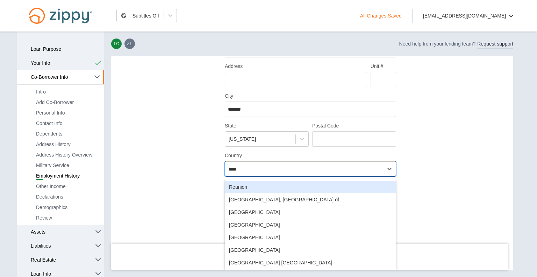
scroll to position [201, 0]
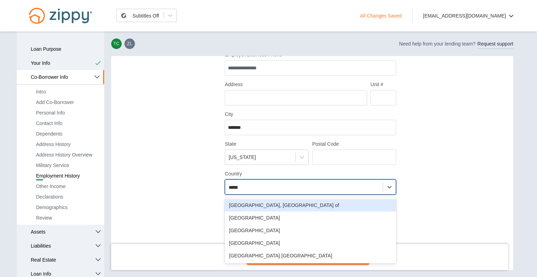
type input "******"
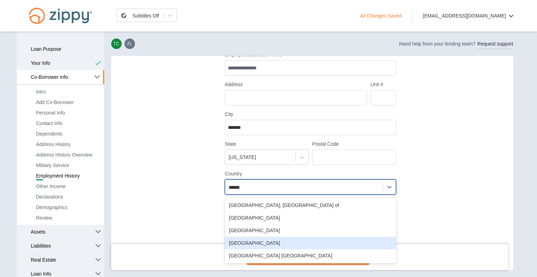
click at [248, 242] on div "United States" at bounding box center [310, 242] width 171 height 13
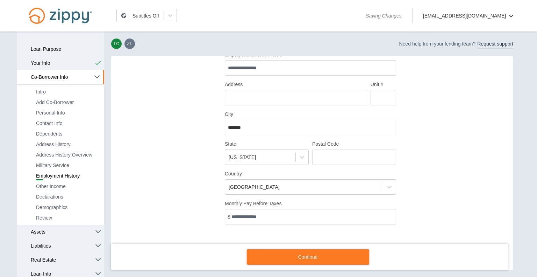
click at [201, 178] on div "**********" at bounding box center [312, 62] width 388 height 401
click at [264, 216] on input "Monthly Pay Before Taxes" at bounding box center [310, 216] width 171 height 15
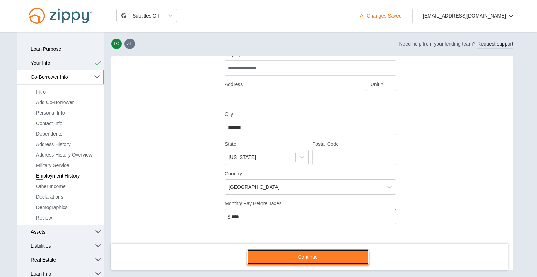
type input "*****"
click at [304, 261] on link "Continue" at bounding box center [308, 256] width 122 height 15
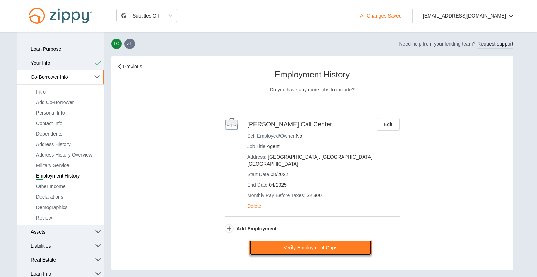
click at [324, 239] on link "Verify Employment Gaps" at bounding box center [310, 246] width 122 height 15
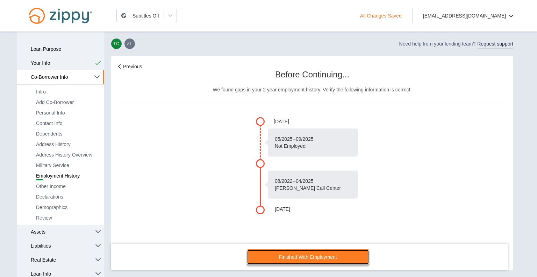
click at [309, 257] on link "Finished With Employment" at bounding box center [308, 256] width 122 height 15
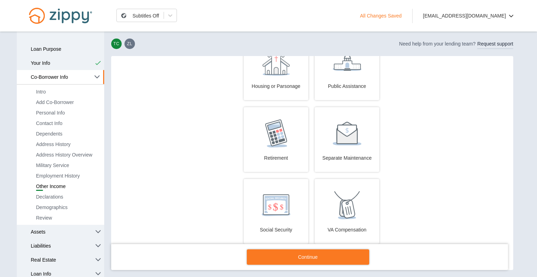
scroll to position [182, 0]
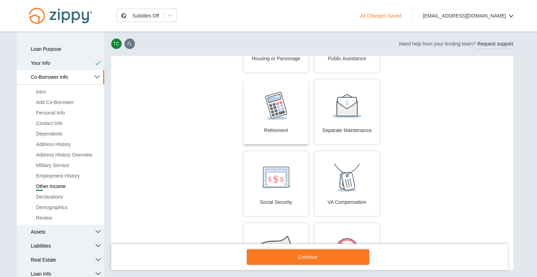
click at [260, 121] on button "Retirement" at bounding box center [276, 111] width 65 height 65
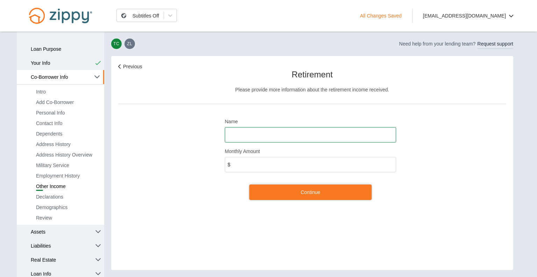
click at [242, 132] on input "Name" at bounding box center [310, 134] width 171 height 15
type input "**********"
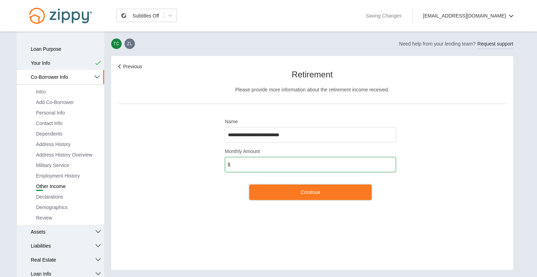
click at [251, 162] on input "Monthly Amount" at bounding box center [310, 164] width 171 height 15
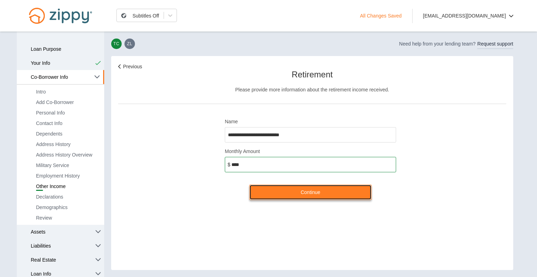
type input "*****"
click at [315, 192] on link "Continue" at bounding box center [310, 191] width 122 height 15
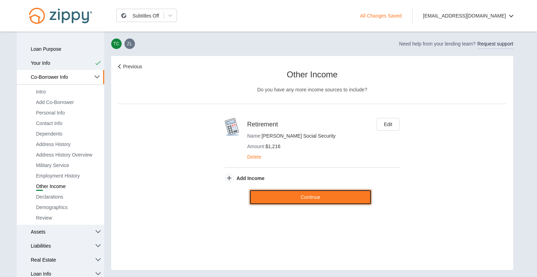
click at [315, 192] on link "Continue" at bounding box center [310, 196] width 122 height 15
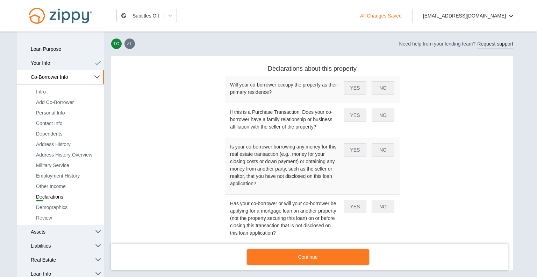
scroll to position [56, 0]
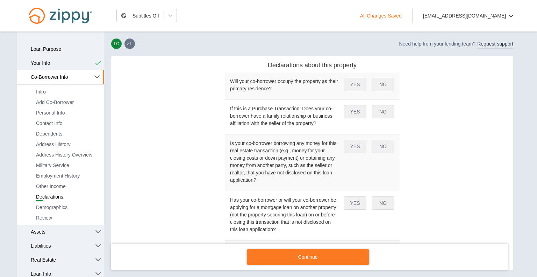
click at [353, 82] on button "YES" at bounding box center [355, 84] width 23 height 13
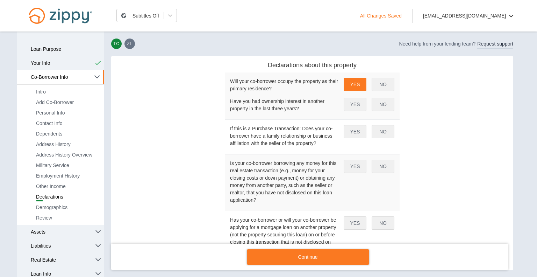
click at [381, 107] on button "NO" at bounding box center [383, 104] width 23 height 13
click at [380, 132] on button "NO" at bounding box center [383, 131] width 23 height 13
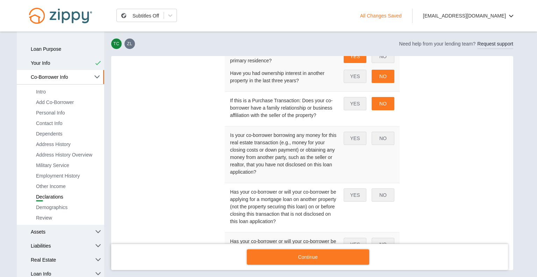
scroll to position [98, 0]
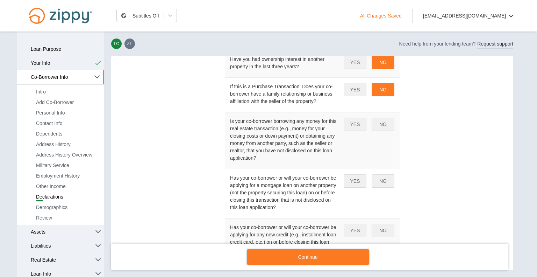
click at [380, 127] on button "NO" at bounding box center [383, 123] width 23 height 13
click at [378, 179] on button "NO" at bounding box center [383, 180] width 23 height 13
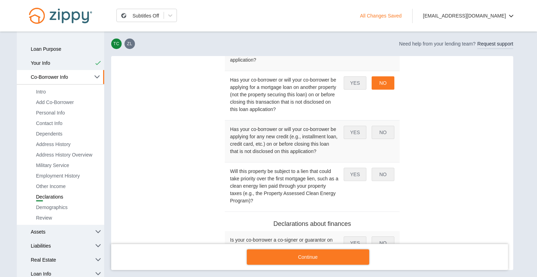
scroll to position [210, 0]
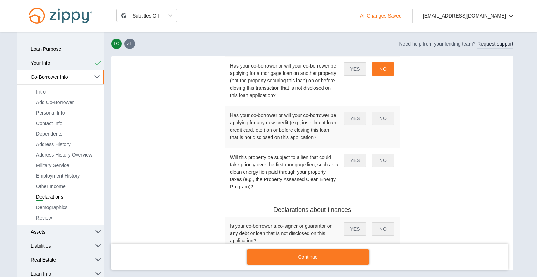
click at [378, 120] on button "NO" at bounding box center [383, 118] width 23 height 13
click at [378, 160] on button "NO" at bounding box center [383, 159] width 23 height 13
click at [406, 200] on div "Previous Declarations In this section we will gain an understanding of your co-…" at bounding box center [312, 200] width 388 height 695
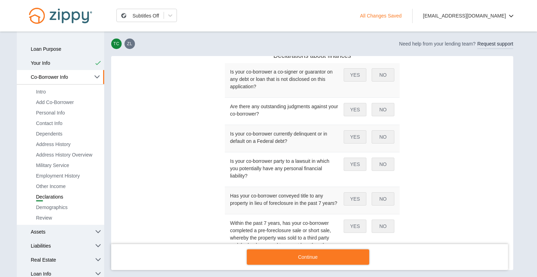
scroll to position [350, 0]
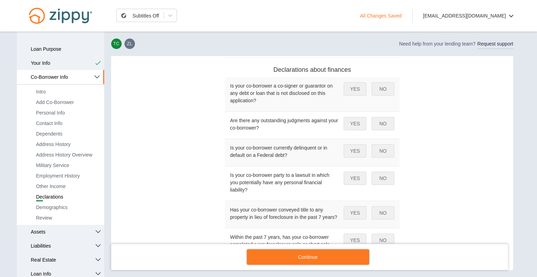
click at [372, 90] on button "NO" at bounding box center [383, 88] width 23 height 13
click at [374, 126] on button "NO" at bounding box center [383, 123] width 23 height 13
click at [379, 148] on button "NO" at bounding box center [383, 150] width 23 height 13
click at [382, 180] on button "NO" at bounding box center [383, 177] width 23 height 13
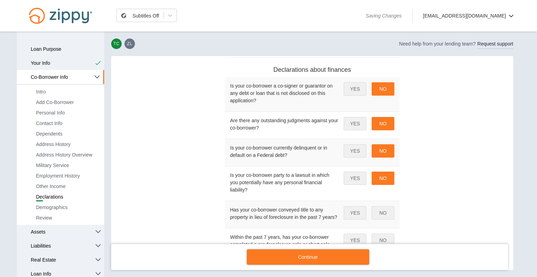
click at [407, 193] on div "Previous Declarations In this section we will gain an understanding of your co-…" at bounding box center [312, 60] width 388 height 695
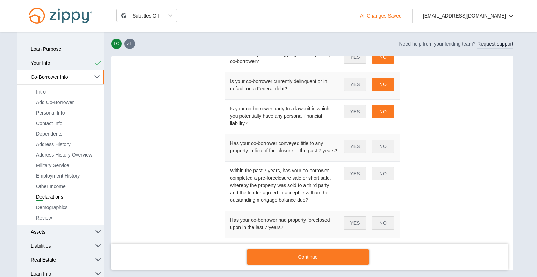
scroll to position [420, 0]
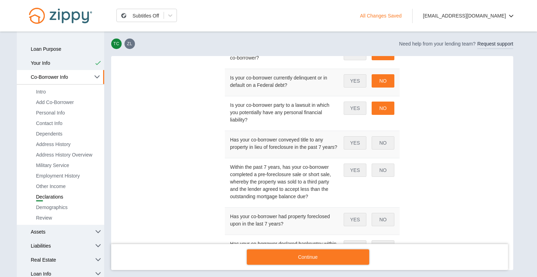
click at [380, 143] on button "NO" at bounding box center [383, 142] width 23 height 13
click at [379, 163] on button "NO" at bounding box center [383, 169] width 23 height 13
click at [384, 221] on button "NO" at bounding box center [383, 219] width 23 height 13
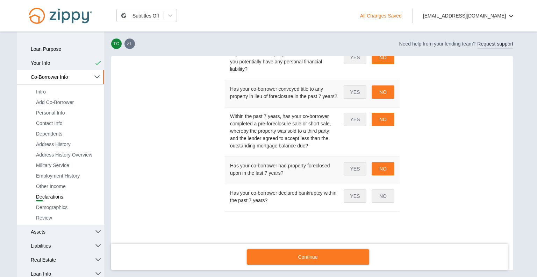
scroll to position [475, 0]
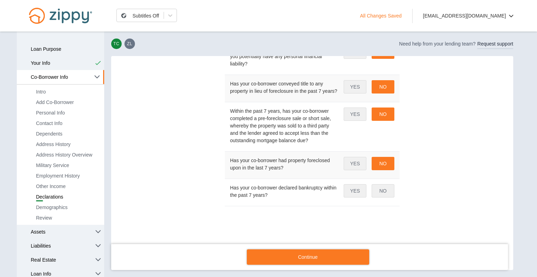
click at [380, 191] on button "NO" at bounding box center [383, 190] width 23 height 13
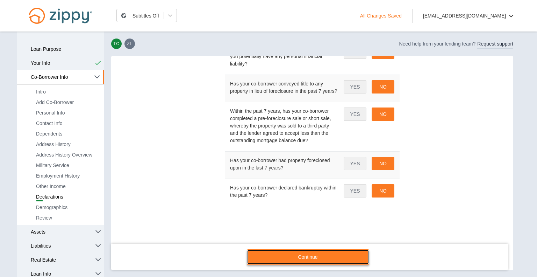
click at [302, 258] on link "Continue" at bounding box center [308, 256] width 122 height 15
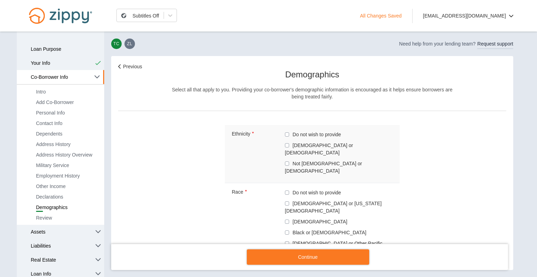
click at [311, 159] on label "Not Hispanic or Latino" at bounding box center [334, 166] width 99 height 15
click at [292, 257] on label "White" at bounding box center [334, 261] width 99 height 8
click at [143, 198] on div "Previous Demographics Select all that apply to you. Providing your co-borrower'…" at bounding box center [312, 206] width 388 height 287
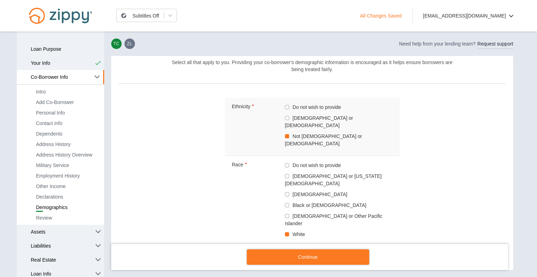
scroll to position [58, 0]
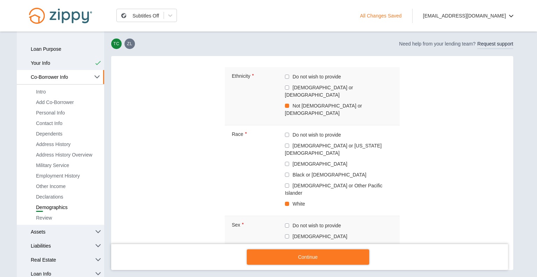
click at [285, 232] on label "Female" at bounding box center [334, 236] width 99 height 8
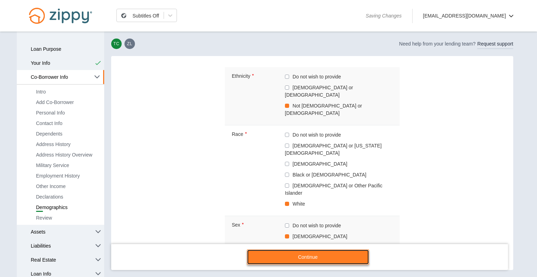
click at [296, 257] on link "Continue" at bounding box center [308, 256] width 122 height 15
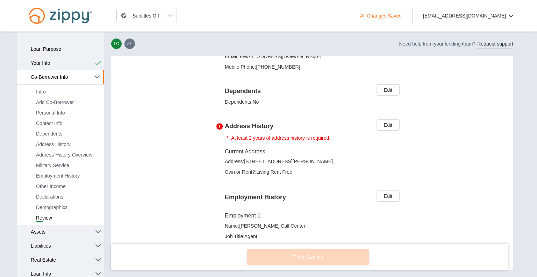
scroll to position [178, 0]
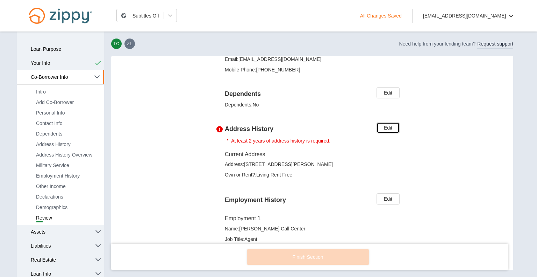
click at [385, 127] on link "Edit" at bounding box center [388, 127] width 23 height 11
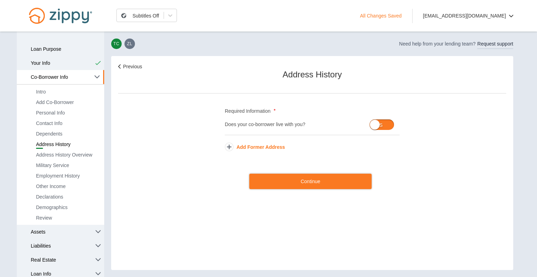
click at [260, 148] on button "Add Former Address" at bounding box center [255, 146] width 60 height 7
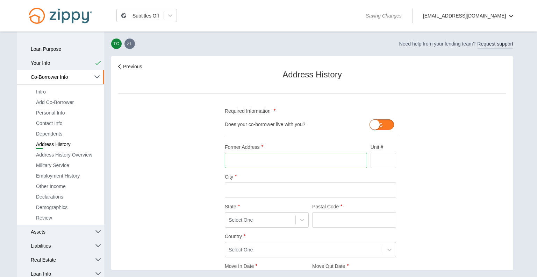
click at [255, 163] on input "Former Address" at bounding box center [296, 159] width 142 height 15
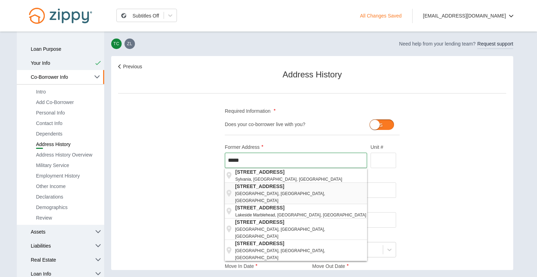
click at [265, 190] on div "7948 South Portage Road Jackson, MI, USA" at bounding box center [301, 192] width 132 height 21
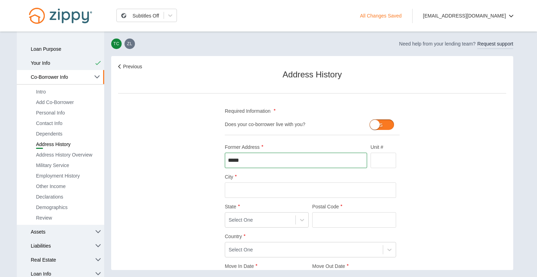
type input "**********"
type input "*******"
type input "*****"
type input "**********"
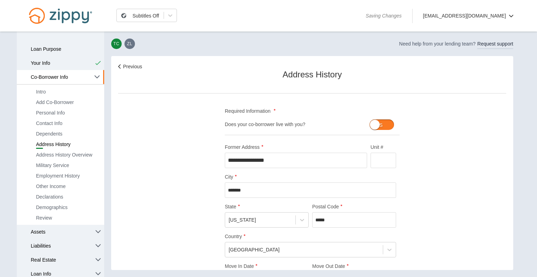
click at [180, 171] on div "**********" at bounding box center [312, 211] width 388 height 296
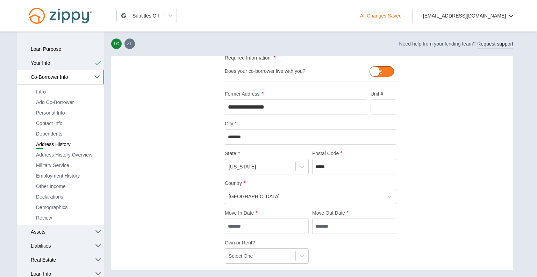
scroll to position [98, 0]
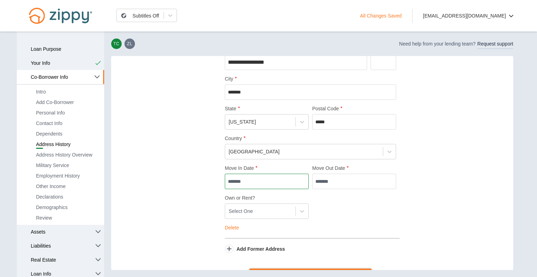
click at [227, 181] on input "Move In Date" at bounding box center [267, 180] width 84 height 15
type input "*******"
click at [331, 185] on input "Move Out Date" at bounding box center [354, 180] width 84 height 15
click at [312, 178] on input "Move Out Date" at bounding box center [354, 180] width 84 height 15
type input "*******"
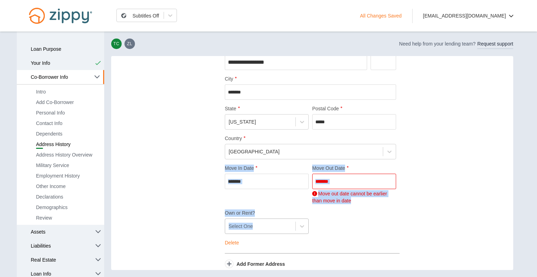
drag, startPoint x: 165, startPoint y: 159, endPoint x: 289, endPoint y: 225, distance: 140.3
click at [289, 225] on div "**********" at bounding box center [312, 120] width 388 height 311
click at [260, 180] on input "*******" at bounding box center [267, 180] width 84 height 15
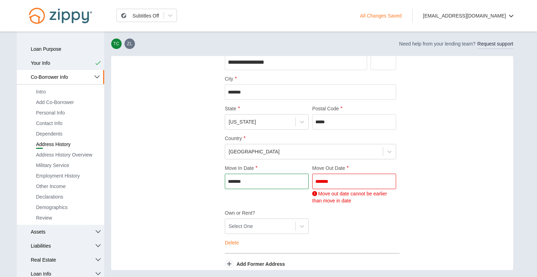
type input "*******"
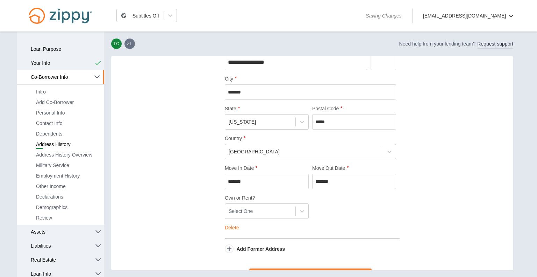
click at [408, 212] on div "**********" at bounding box center [312, 113] width 388 height 296
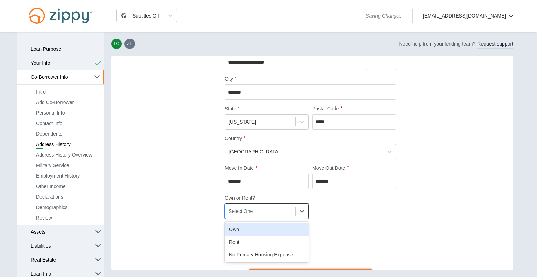
click at [291, 212] on div "Select One" at bounding box center [260, 211] width 70 height 12
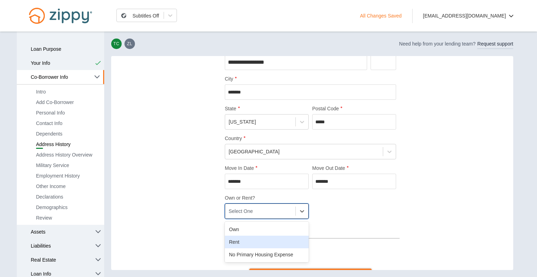
click at [237, 242] on div "Rent" at bounding box center [267, 241] width 84 height 13
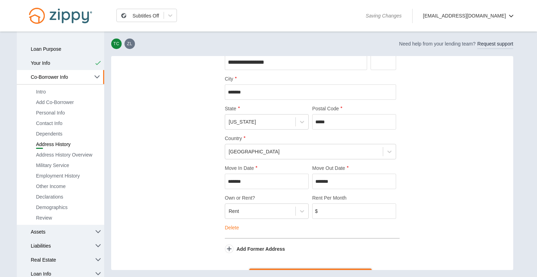
click at [193, 232] on div "**********" at bounding box center [312, 113] width 388 height 296
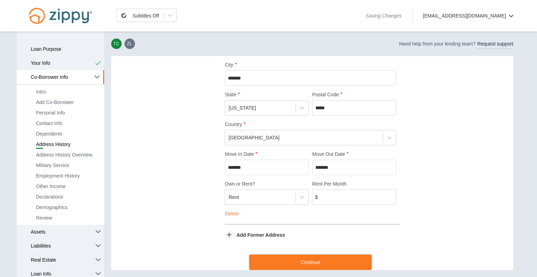
scroll to position [129, 0]
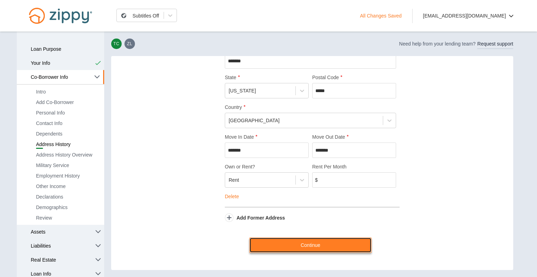
click at [308, 242] on link "Continue" at bounding box center [310, 244] width 122 height 15
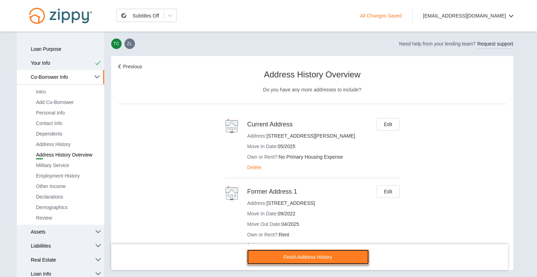
click at [317, 262] on link "Finish Address History" at bounding box center [308, 256] width 122 height 15
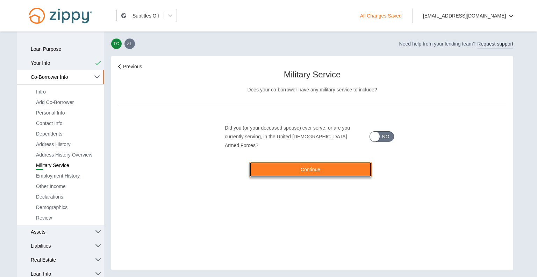
click at [308, 162] on link "Continue" at bounding box center [310, 169] width 122 height 15
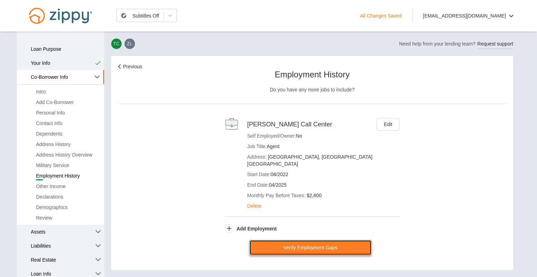
click at [314, 239] on link "Verify Employment Gaps" at bounding box center [310, 246] width 122 height 15
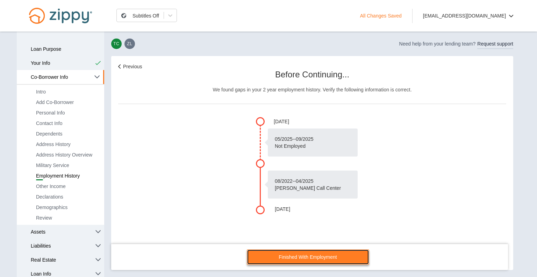
click at [318, 256] on link "Finished With Employment" at bounding box center [308, 256] width 122 height 15
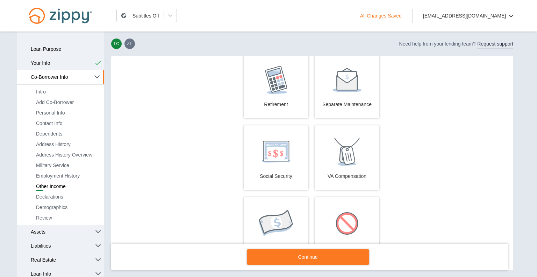
scroll to position [247, 0]
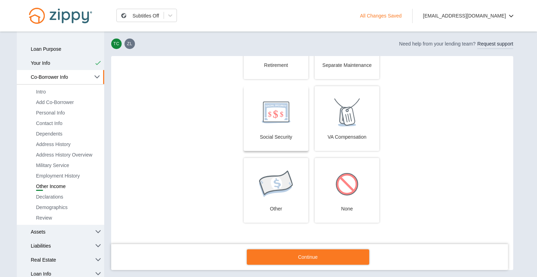
click at [261, 113] on img at bounding box center [275, 112] width 29 height 22
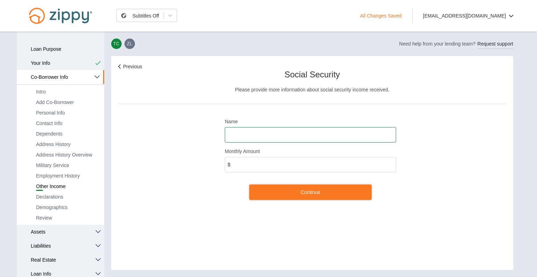
click at [261, 130] on input "Name" at bounding box center [310, 134] width 171 height 15
type input "**********"
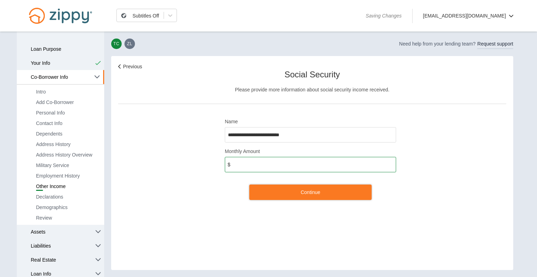
click at [260, 166] on input "Monthly Amount" at bounding box center [310, 164] width 171 height 15
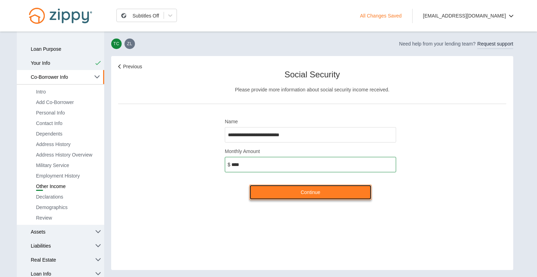
type input "*****"
click at [292, 187] on link "Continue" at bounding box center [310, 191] width 122 height 15
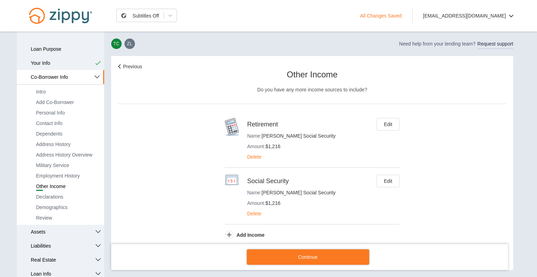
click at [390, 128] on button "Edit" at bounding box center [388, 124] width 23 height 13
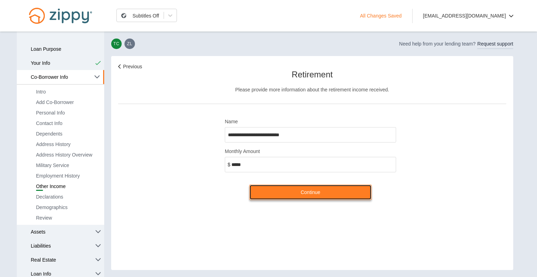
click at [304, 184] on link "Continue" at bounding box center [310, 191] width 122 height 15
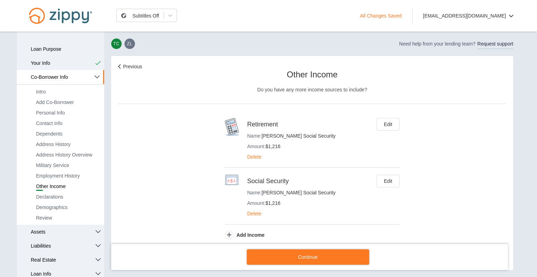
click at [255, 158] on button "Delete" at bounding box center [254, 156] width 14 height 7
click at [285, 156] on button "Yes" at bounding box center [289, 156] width 8 height 7
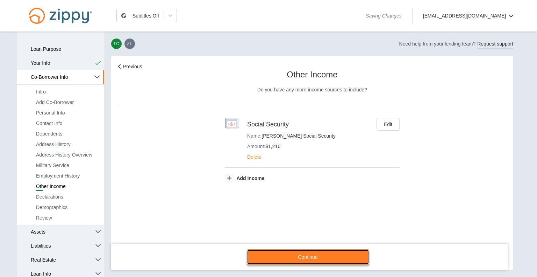
click at [311, 253] on link "Continue" at bounding box center [308, 256] width 122 height 15
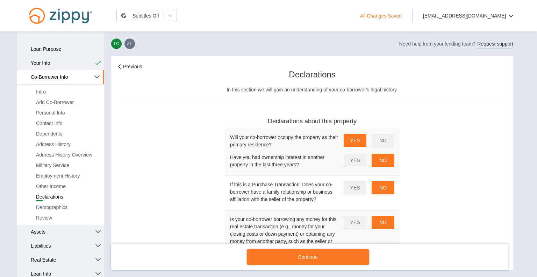
click at [313, 250] on link "Continue" at bounding box center [308, 256] width 122 height 15
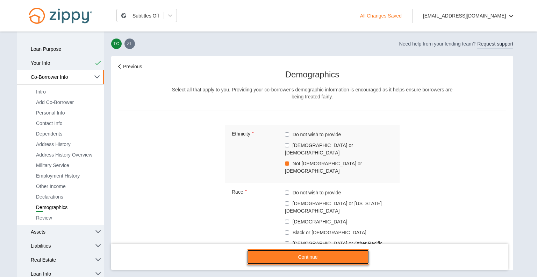
click at [317, 254] on link "Continue" at bounding box center [308, 256] width 122 height 15
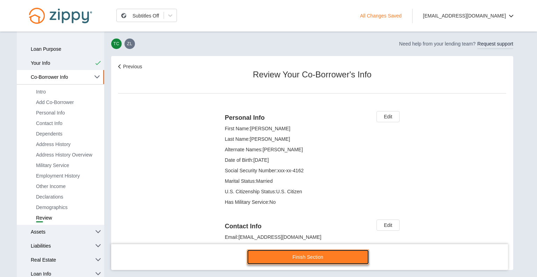
click at [320, 260] on link "Finish Section" at bounding box center [308, 256] width 122 height 15
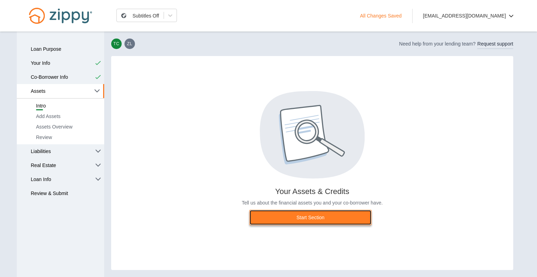
click at [308, 218] on link "Start Section" at bounding box center [310, 216] width 122 height 15
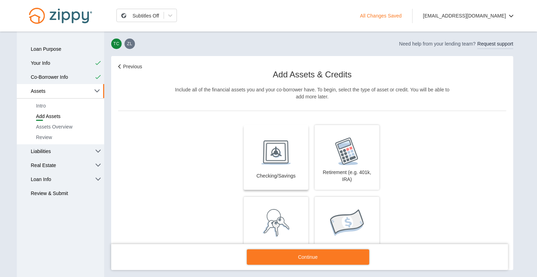
click at [270, 135] on button "Checking/Savings" at bounding box center [276, 157] width 65 height 65
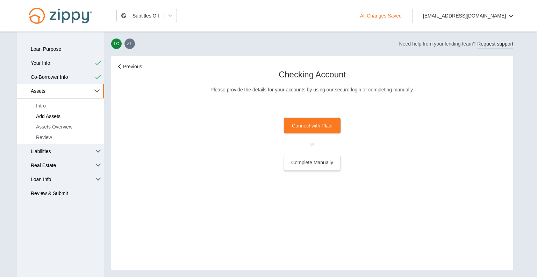
click at [326, 159] on div "Complete Manually" at bounding box center [312, 162] width 57 height 15
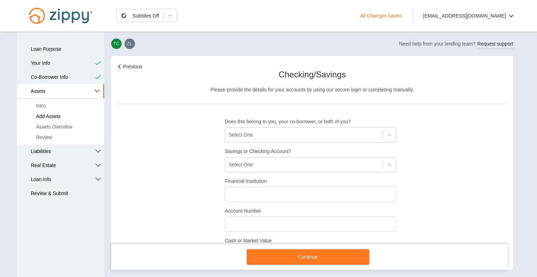
click at [193, 124] on div "Previous Checking/Savings Please provide the details for your accounts by using…" at bounding box center [312, 181] width 388 height 237
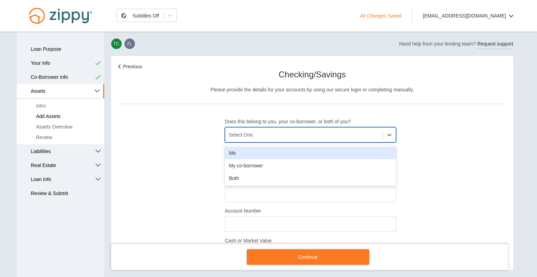
click at [244, 134] on div "Select One" at bounding box center [241, 134] width 24 height 7
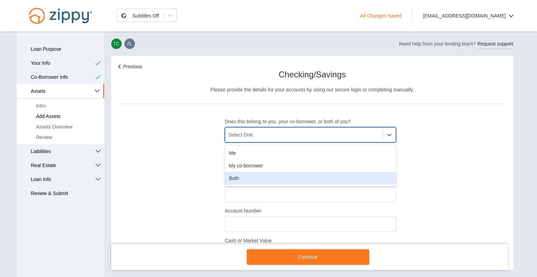
click at [249, 180] on div "Both" at bounding box center [310, 178] width 171 height 13
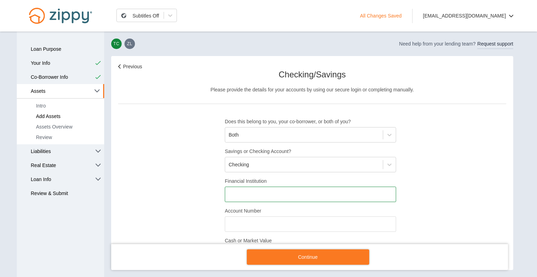
click at [262, 193] on input "Financial Institution" at bounding box center [310, 193] width 171 height 15
click at [166, 170] on div "**********" at bounding box center [312, 181] width 388 height 237
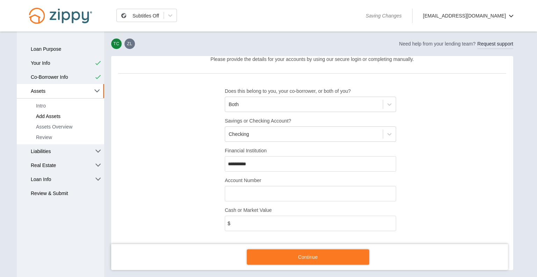
scroll to position [37, 0]
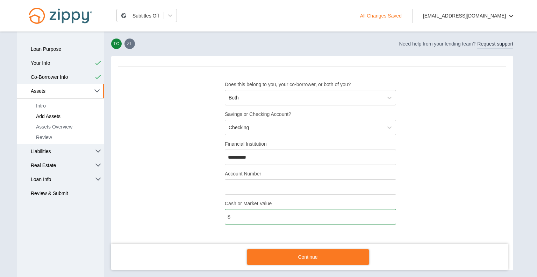
click at [235, 213] on input "Cash or Market Value" at bounding box center [310, 216] width 171 height 15
click at [238, 183] on input "Account Number" at bounding box center [310, 186] width 171 height 15
click at [237, 214] on input "Cash or Market Value" at bounding box center [310, 216] width 171 height 15
click at [252, 160] on input "**********" at bounding box center [310, 156] width 171 height 15
type input "**********"
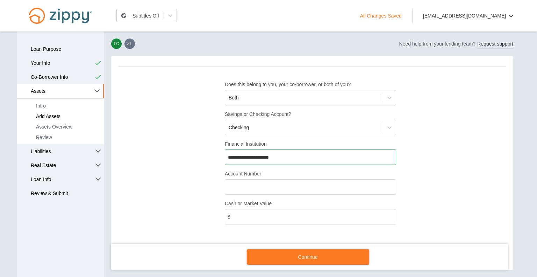
click at [234, 212] on input "Cash or Market Value" at bounding box center [310, 216] width 171 height 15
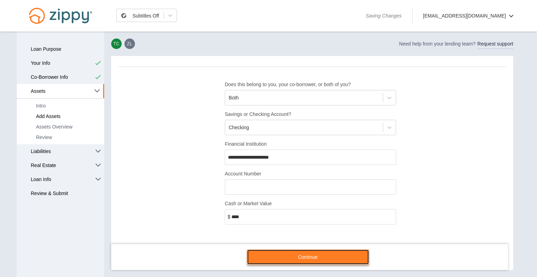
type input "*****"
click at [306, 253] on link "Continue" at bounding box center [308, 256] width 122 height 15
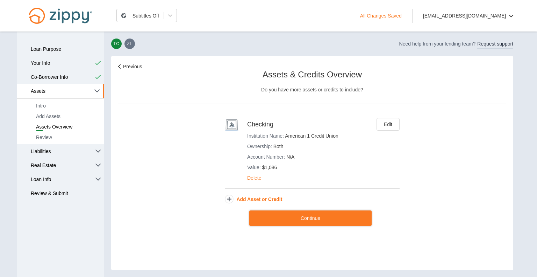
click at [274, 199] on button "Add Asset or Credit" at bounding box center [253, 198] width 57 height 7
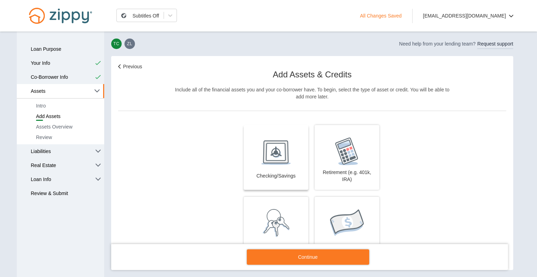
click at [281, 157] on img at bounding box center [276, 151] width 30 height 28
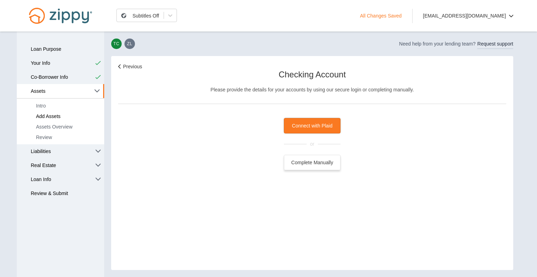
click at [313, 166] on div "Complete Manually" at bounding box center [312, 162] width 57 height 15
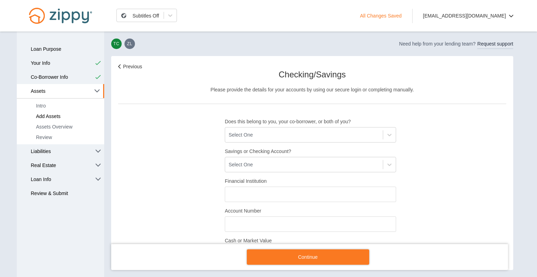
click at [192, 213] on div "Previous Checking/Savings Please provide the details for your accounts by using…" at bounding box center [312, 181] width 388 height 237
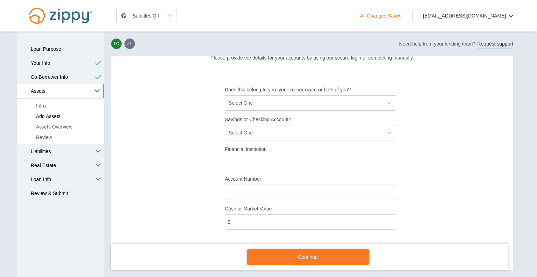
scroll to position [37, 0]
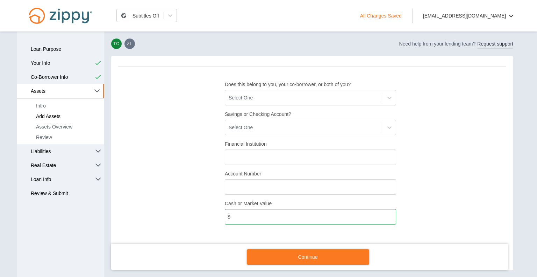
click at [246, 218] on input "Cash or Market Value" at bounding box center [310, 216] width 171 height 15
type input "*****"
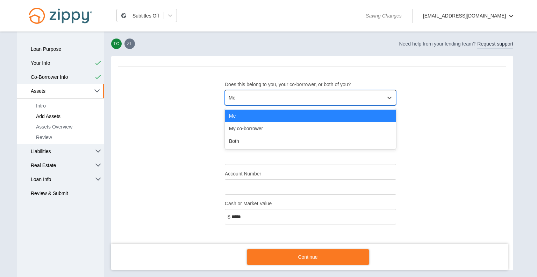
click at [266, 95] on div "Me" at bounding box center [304, 98] width 158 height 12
click at [242, 138] on div "Both" at bounding box center [310, 141] width 171 height 13
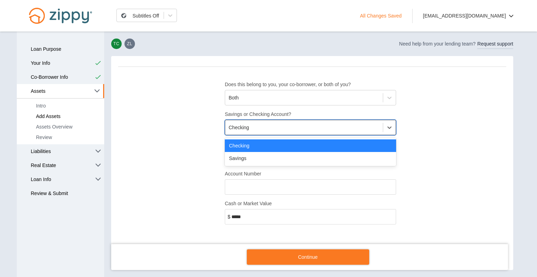
click at [260, 128] on div "Checking" at bounding box center [304, 128] width 158 height 12
click at [248, 160] on div "Savings" at bounding box center [310, 158] width 171 height 13
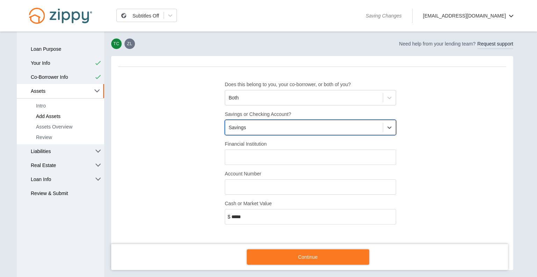
click at [253, 160] on input "Financial Institution" at bounding box center [310, 156] width 171 height 15
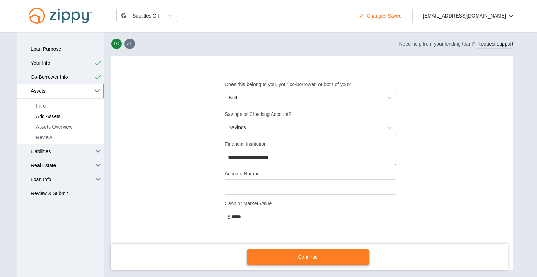
type input "**********"
click at [309, 262] on link "Continue" at bounding box center [308, 256] width 122 height 15
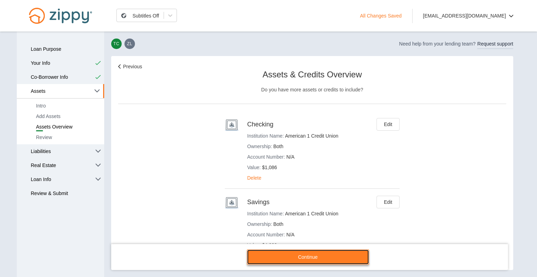
click at [301, 257] on link "Continue" at bounding box center [308, 256] width 122 height 15
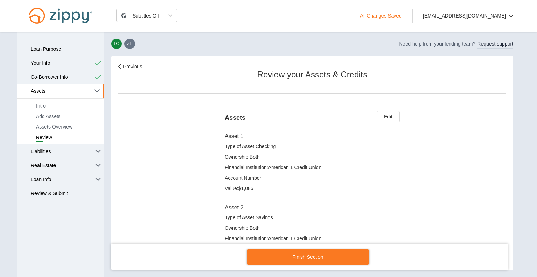
click at [148, 164] on div "Previous Review your Assets & Credits Assets Edit Asset 1 Type of Asset : Check…" at bounding box center [312, 185] width 388 height 244
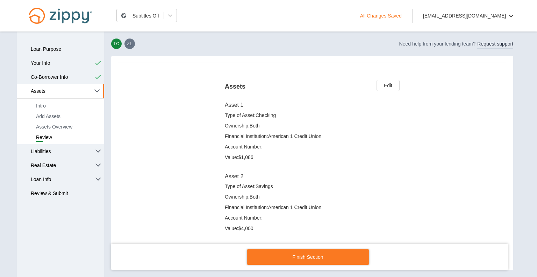
scroll to position [45, 0]
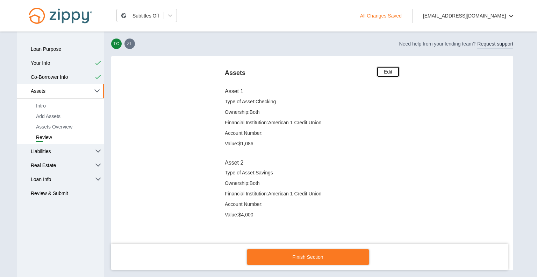
click at [388, 67] on link "Edit" at bounding box center [388, 71] width 23 height 11
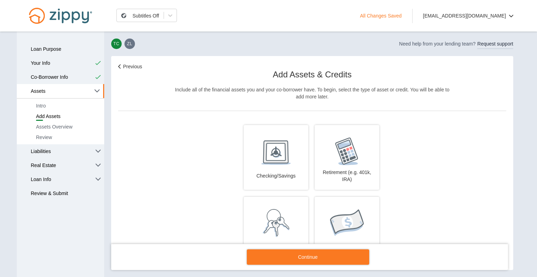
click at [417, 152] on div "Previous Add Assets & Credits Include all of the financial assets you and your …" at bounding box center [312, 218] width 388 height 310
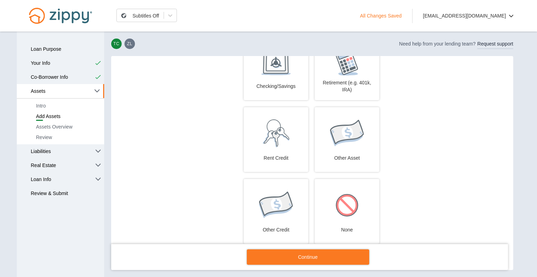
scroll to position [110, 0]
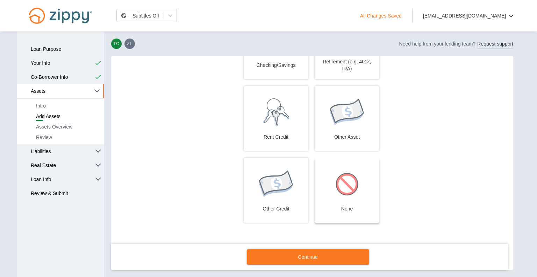
click at [351, 179] on img at bounding box center [347, 184] width 28 height 28
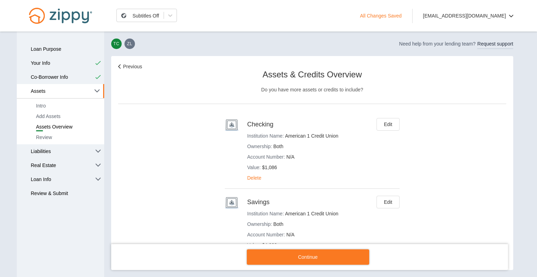
click at [450, 195] on div "Previous Assets & Credits Overview Do you have more assets or credits to includ…" at bounding box center [312, 188] width 388 height 251
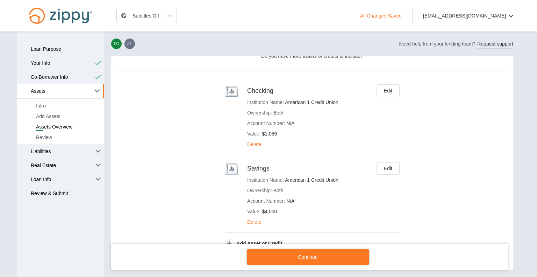
scroll to position [51, 0]
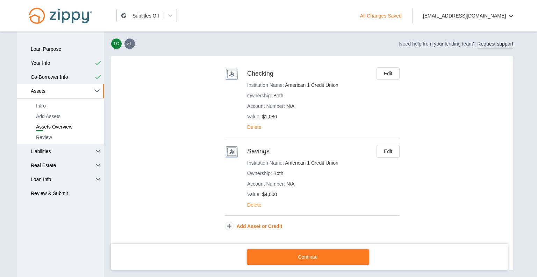
click at [253, 225] on button "Add Asset or Credit" at bounding box center [253, 225] width 57 height 7
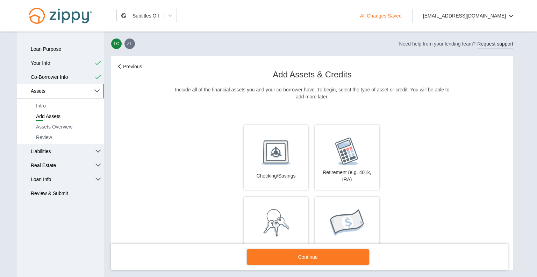
click at [388, 161] on div "Previous Add Assets & Credits Include all of the financial assets you and your …" at bounding box center [312, 218] width 388 height 310
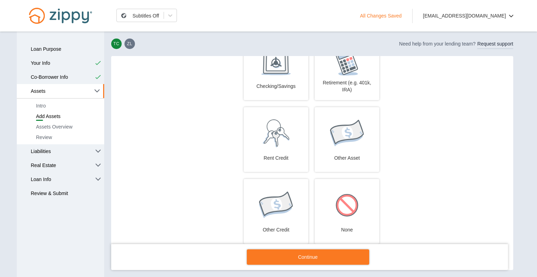
scroll to position [110, 0]
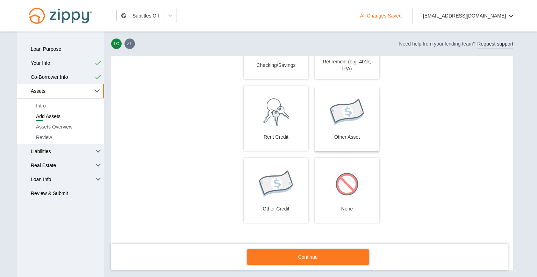
click at [365, 130] on div "Other Asset" at bounding box center [347, 137] width 58 height 14
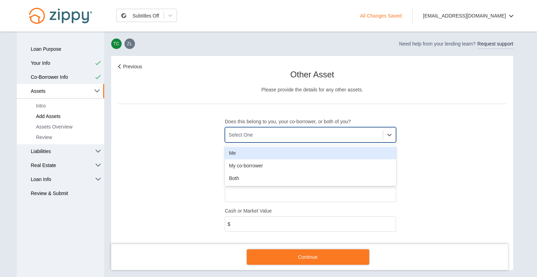
click at [279, 139] on div "Select One" at bounding box center [304, 135] width 158 height 12
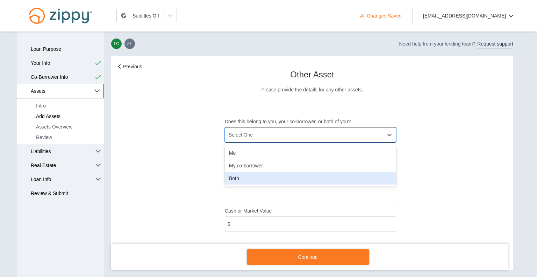
click at [247, 181] on div "Both" at bounding box center [310, 178] width 171 height 13
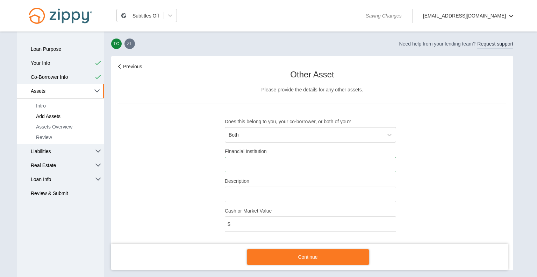
click at [246, 166] on input "Financial Institution" at bounding box center [310, 164] width 171 height 15
click at [240, 197] on input "Description" at bounding box center [310, 193] width 171 height 15
type input "**********"
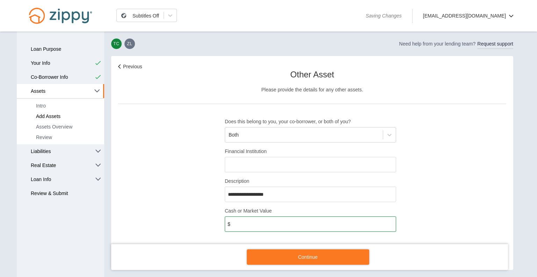
click at [244, 223] on input "Cash or Market Value" at bounding box center [310, 223] width 171 height 15
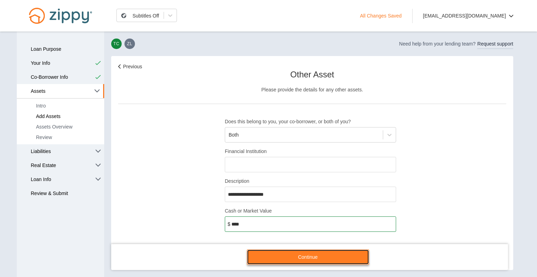
type input "*****"
click at [305, 258] on link "Continue" at bounding box center [308, 256] width 122 height 15
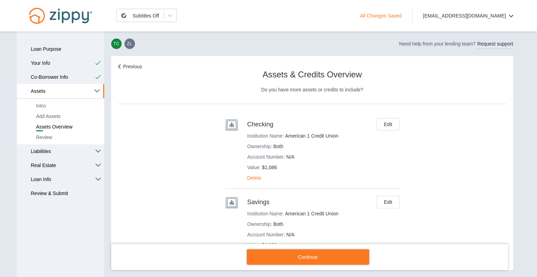
click at [138, 185] on div "Previous Assets & Credits Overview Do you have more assets or credits to includ…" at bounding box center [312, 227] width 388 height 329
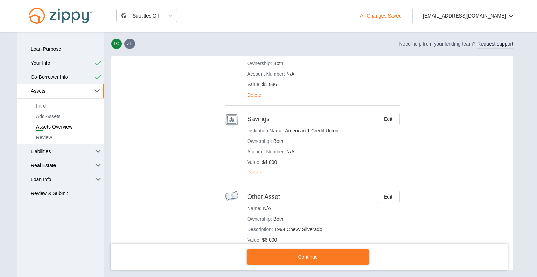
scroll to position [128, 0]
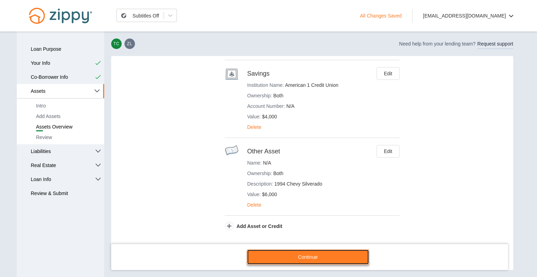
click at [310, 258] on link "Continue" at bounding box center [308, 256] width 122 height 15
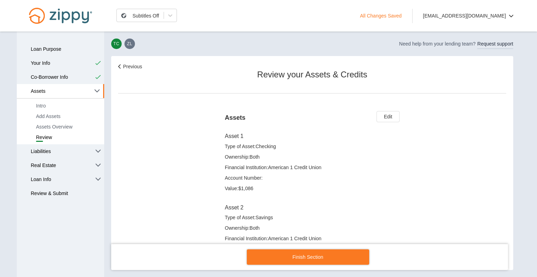
click at [319, 139] on h3 "Asset 1" at bounding box center [312, 136] width 175 height 6
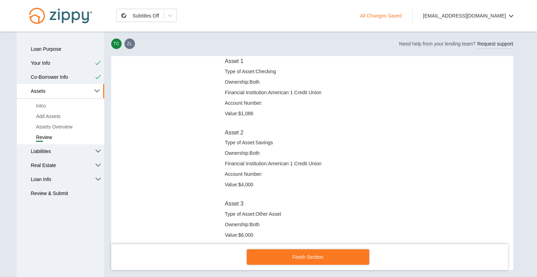
scroll to position [95, 0]
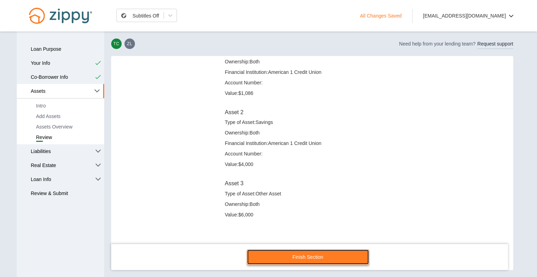
click at [294, 258] on link "Finish Section" at bounding box center [308, 256] width 122 height 15
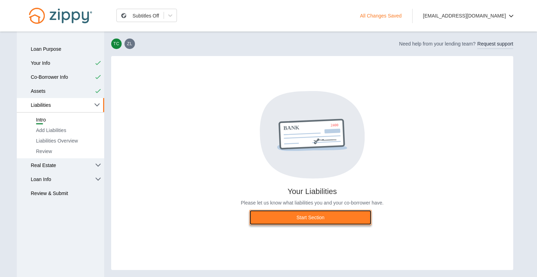
click at [320, 219] on link "Start Section" at bounding box center [310, 216] width 122 height 15
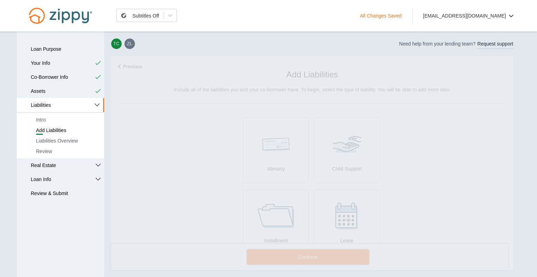
click at [396, 199] on div "Previous Add Liabilities Include all of the liabilities you and your co-borrowe…" at bounding box center [312, 250] width 388 height 375
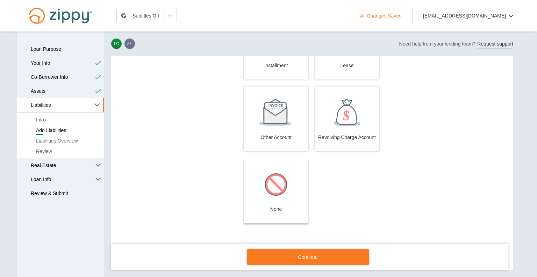
click at [280, 187] on img at bounding box center [276, 184] width 28 height 28
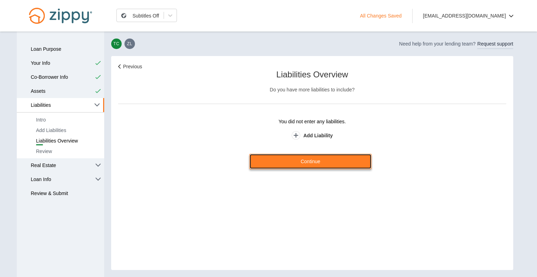
click at [318, 160] on link "Continue" at bounding box center [310, 160] width 122 height 15
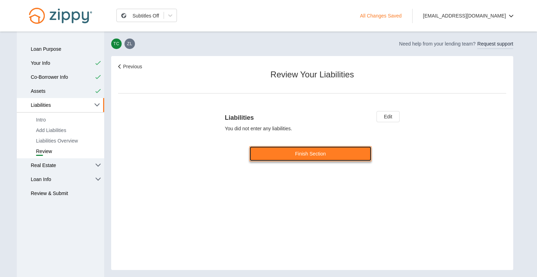
click at [315, 155] on link "Finish Section" at bounding box center [310, 153] width 122 height 15
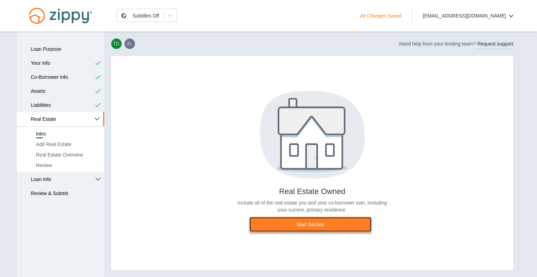
click at [301, 227] on link "Start Section" at bounding box center [310, 223] width 122 height 15
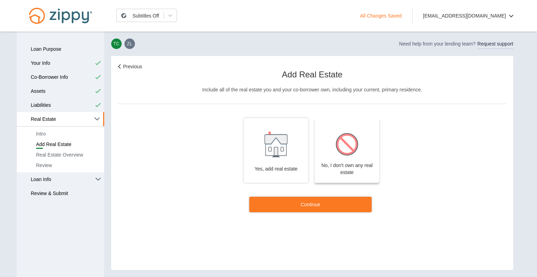
click at [344, 153] on img at bounding box center [347, 144] width 28 height 28
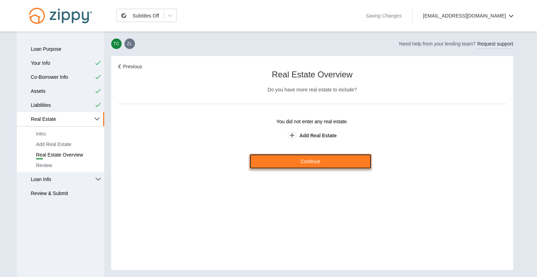
click at [310, 162] on link "Continue" at bounding box center [310, 160] width 122 height 15
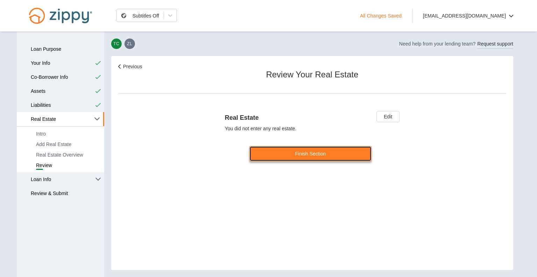
click at [316, 157] on link "Finish Section" at bounding box center [310, 153] width 122 height 15
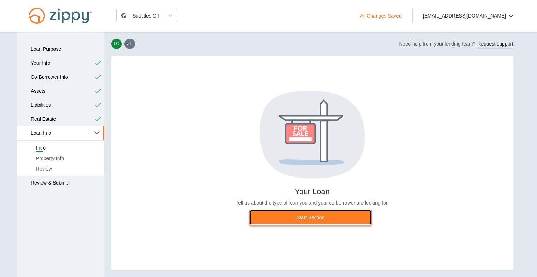
click at [312, 216] on link "Start Section" at bounding box center [310, 216] width 122 height 15
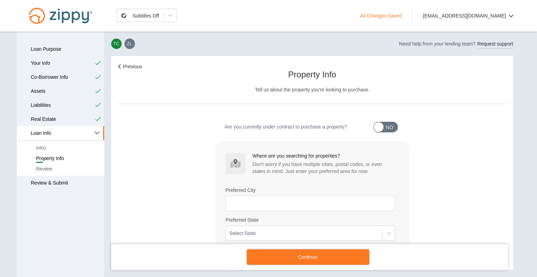
click at [162, 128] on div "Are you currently under contract to purchase a property? Yes No Where are you s…" at bounding box center [312, 185] width 388 height 135
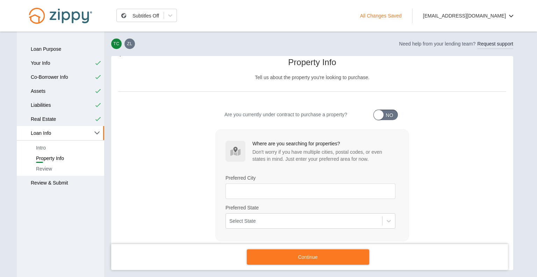
scroll to position [14, 0]
click at [424, 149] on div "Are you currently under contract to purchase a property? Yes No Where are you s…" at bounding box center [312, 171] width 388 height 135
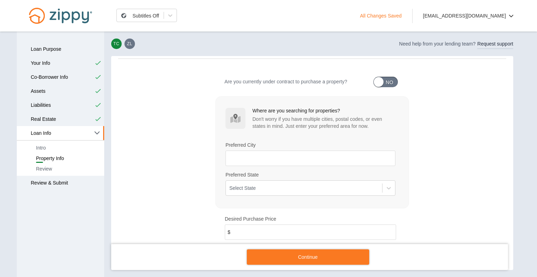
scroll to position [42, 0]
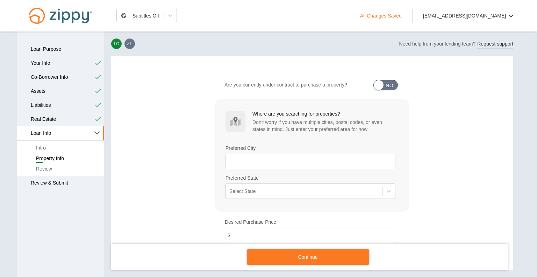
click at [0, 0] on div at bounding box center [0, 0] width 0 height 0
click at [252, 162] on input "Preferred City" at bounding box center [310, 160] width 170 height 15
click at [178, 180] on div "Are you currently under contract to purchase a property? Yes No Where are you s…" at bounding box center [312, 143] width 388 height 135
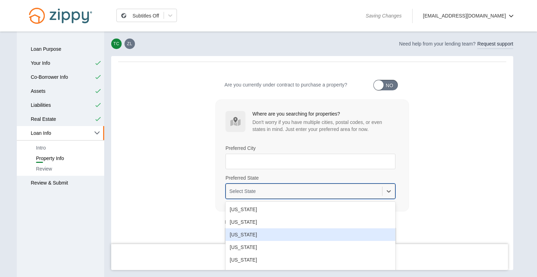
scroll to position [74, 0]
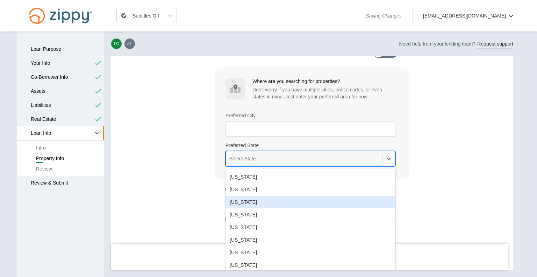
click at [267, 166] on div "option American Samoa focused, 3 of 59. 59 results available. Use Up and Down t…" at bounding box center [310, 158] width 170 height 15
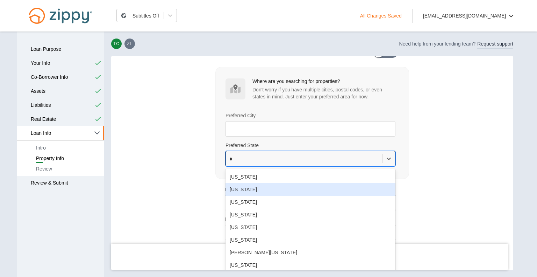
type input "**"
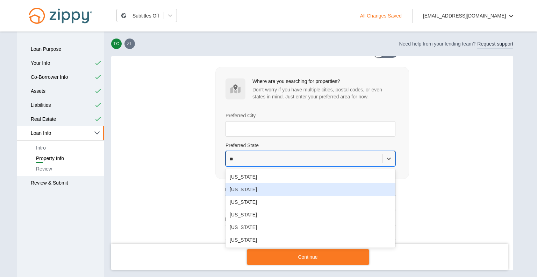
click at [242, 187] on div "Michigan" at bounding box center [310, 189] width 170 height 13
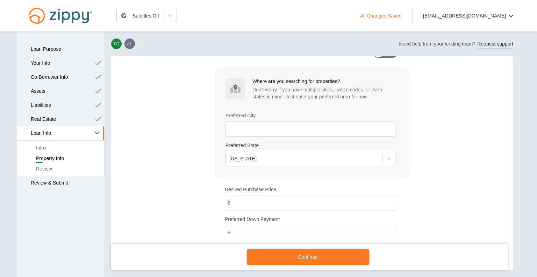
click at [162, 169] on div "Are you currently under contract to purchase a property? Yes No Where are you s…" at bounding box center [312, 110] width 388 height 135
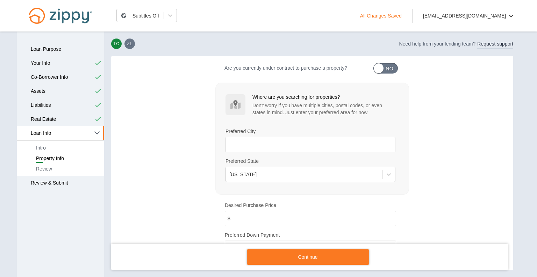
scroll to position [0, 0]
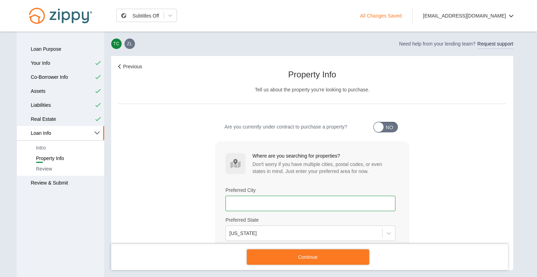
click at [263, 206] on input "Preferred City" at bounding box center [310, 202] width 170 height 15
type input "******"
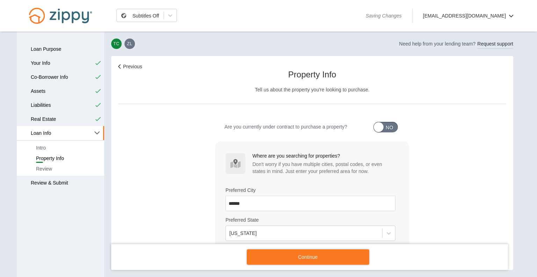
click at [165, 179] on div "Are you currently under contract to purchase a property? Yes No Where are you s…" at bounding box center [312, 185] width 388 height 135
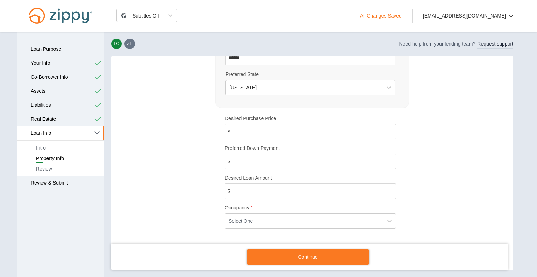
scroll to position [150, 0]
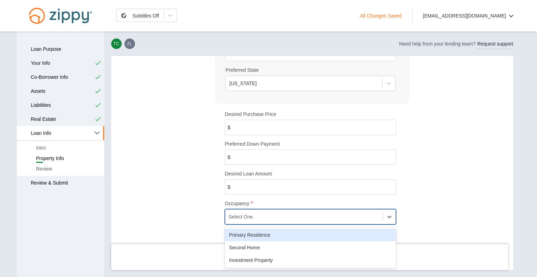
click at [297, 222] on div "Select One" at bounding box center [310, 216] width 171 height 15
click at [265, 232] on div "Primary Residence" at bounding box center [310, 234] width 171 height 13
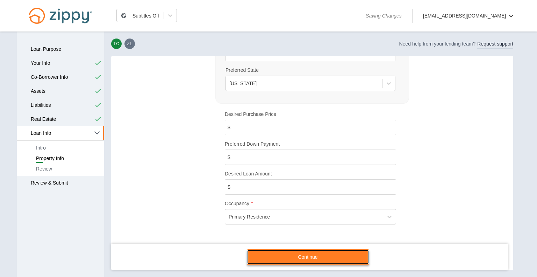
click at [294, 264] on link "Continue" at bounding box center [308, 256] width 122 height 15
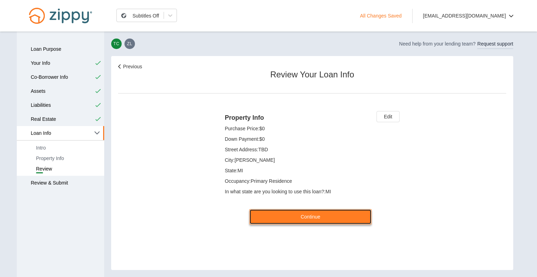
click at [309, 218] on link "Continue" at bounding box center [310, 216] width 122 height 15
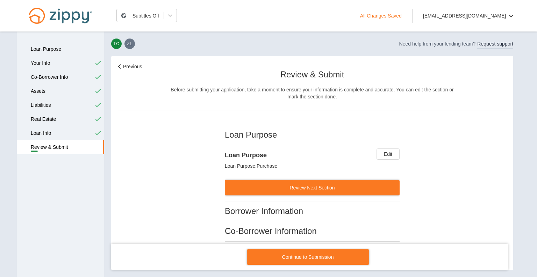
click at [167, 175] on div "Previous Review & Submit Before submitting your application, take a moment to e…" at bounding box center [312, 209] width 388 height 292
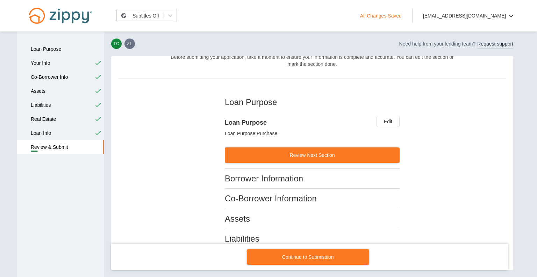
scroll to position [42, 0]
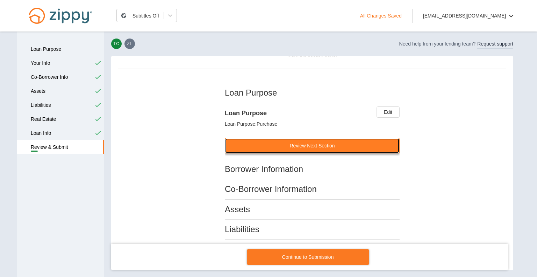
click at [314, 146] on button "Review Next Section" at bounding box center [312, 145] width 175 height 15
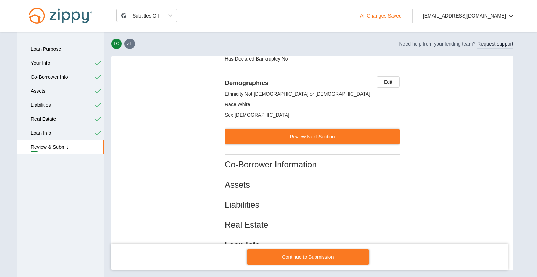
scroll to position [719, 0]
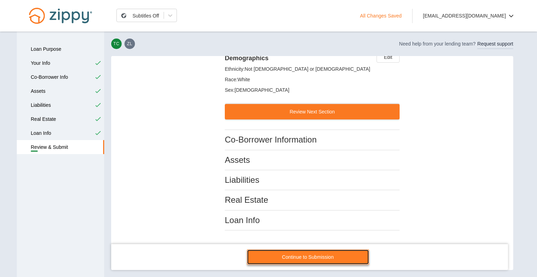
click at [317, 257] on link "Continue to Submission" at bounding box center [308, 256] width 122 height 15
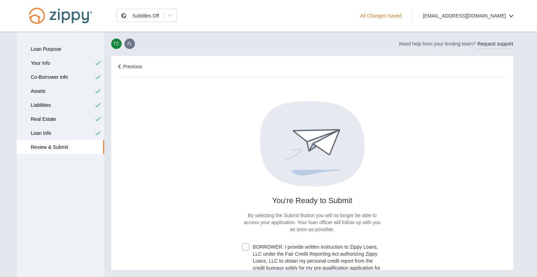
click at [218, 172] on div "Previous You're Ready to Submit By selecting the Submit Button you will no long…" at bounding box center [312, 260] width 388 height 395
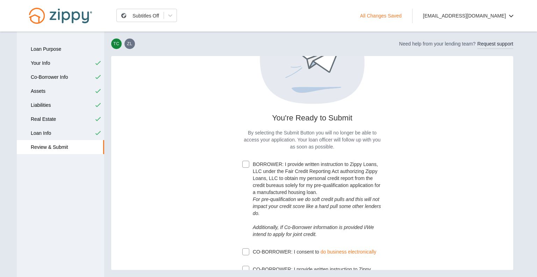
scroll to position [98, 0]
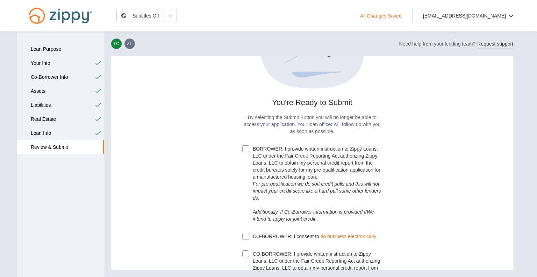
click at [243, 145] on div at bounding box center [245, 148] width 7 height 7
click at [242, 237] on div "CO-BORROWER: I consent to do business electronically" at bounding box center [245, 235] width 7 height 7
click at [245, 250] on div at bounding box center [245, 253] width 7 height 7
click at [180, 225] on div "Previous You're Ready to Submit By selecting the Submit Button you will no long…" at bounding box center [312, 162] width 388 height 395
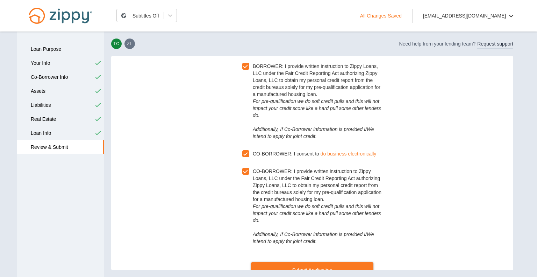
scroll to position [202, 0]
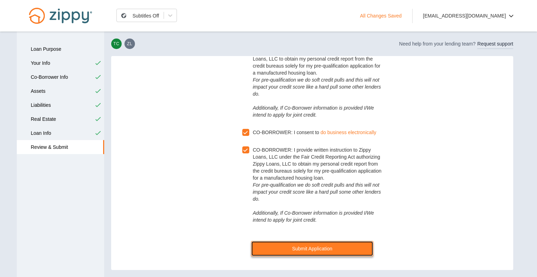
click at [305, 245] on button "Submit Application" at bounding box center [312, 248] width 122 height 15
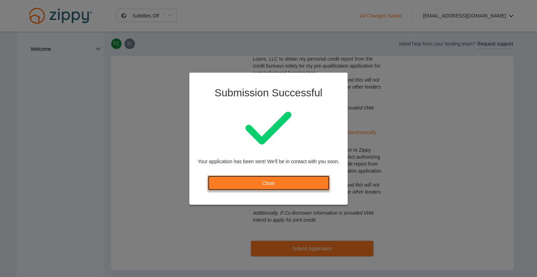
click at [266, 179] on link "Close" at bounding box center [268, 182] width 122 height 15
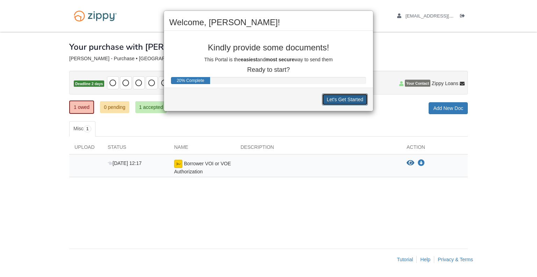
click at [332, 103] on button "Let's Get Started" at bounding box center [345, 99] width 46 height 12
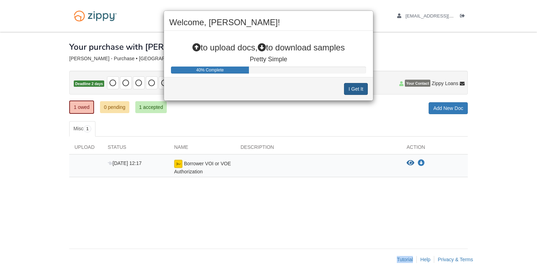
click at [332, 103] on div "Welcome, Terry! to upload docs, to download samples Pretty Simple 40% Complete …" at bounding box center [268, 138] width 537 height 277
click at [355, 90] on button "I Get It" at bounding box center [356, 89] width 24 height 12
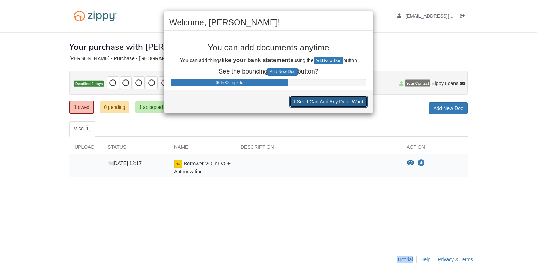
click at [338, 99] on button "I See I Can Add Any Doc I Want" at bounding box center [328, 101] width 78 height 12
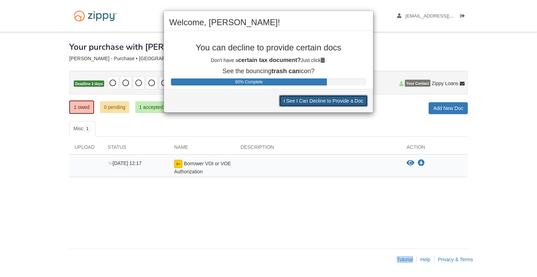
click at [338, 99] on button "I See I Can Decline to Provide a Doc" at bounding box center [323, 101] width 89 height 12
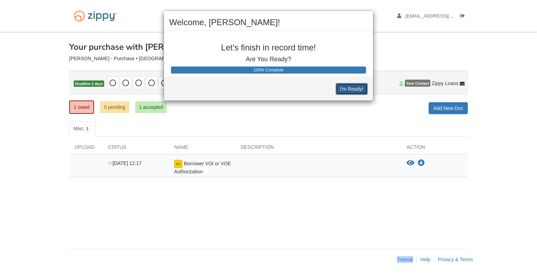
click at [348, 86] on button "I'm Ready!" at bounding box center [352, 89] width 32 height 12
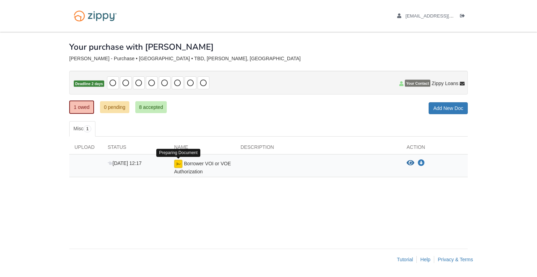
click at [180, 162] on img at bounding box center [178, 163] width 8 height 8
click at [80, 107] on link "1 owed" at bounding box center [81, 106] width 25 height 13
click at [428, 163] on icon "Sign Form" at bounding box center [431, 163] width 8 height 7
click at [81, 102] on link "1 owed" at bounding box center [81, 106] width 25 height 13
click at [429, 166] on icon "Waiting for your co-borrower to e-sign" at bounding box center [431, 163] width 8 height 7
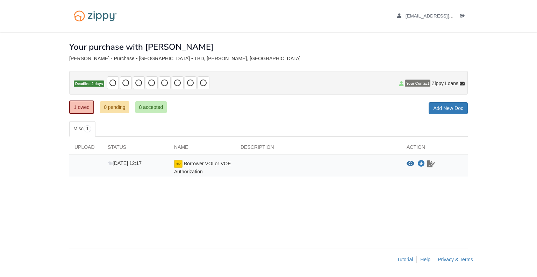
click at [431, 162] on icon "Waiting for your co-borrower to e-sign" at bounding box center [431, 163] width 8 height 7
click at [119, 106] on link "0 pending" at bounding box center [114, 107] width 29 height 12
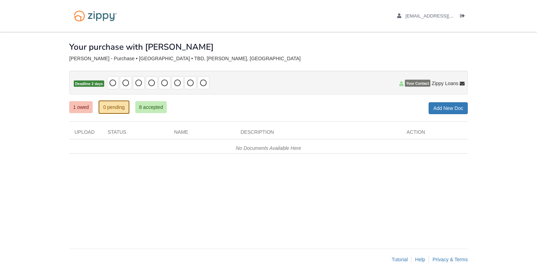
click at [136, 106] on link "8 accepted" at bounding box center [151, 107] width 32 height 12
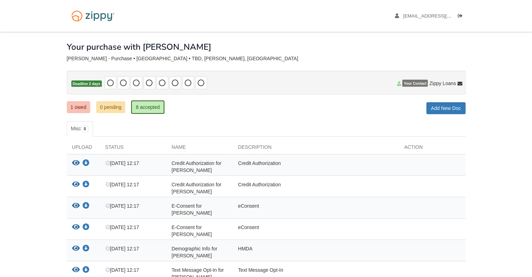
click at [25, 208] on body "kristinclark171@gmail.com Logout" at bounding box center [266, 187] width 532 height 374
click at [87, 106] on link "1 owed" at bounding box center [78, 107] width 23 height 12
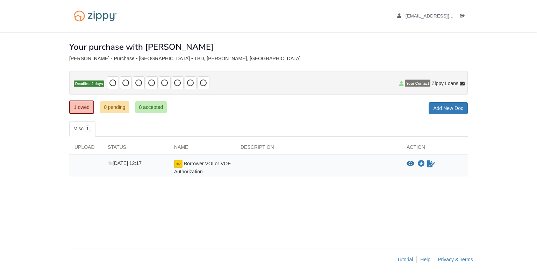
click at [81, 105] on link "1 owed" at bounding box center [81, 106] width 25 height 13
click at [429, 160] on icon "Waiting for your co-borrower to e-sign" at bounding box center [431, 163] width 8 height 7
click at [431, 164] on icon "Waiting for your co-borrower to e-sign" at bounding box center [431, 163] width 8 height 7
click at [430, 160] on icon "Waiting for your co-borrower to e-sign" at bounding box center [431, 163] width 8 height 7
click at [433, 164] on icon "Waiting for your co-borrower to e-sign" at bounding box center [431, 163] width 8 height 7
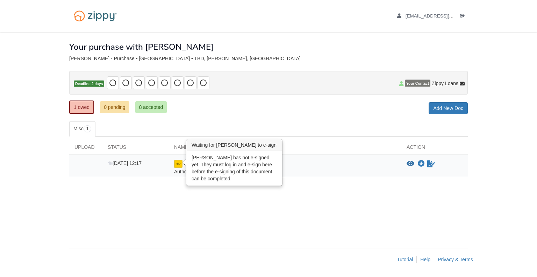
click at [175, 166] on img at bounding box center [178, 163] width 8 height 8
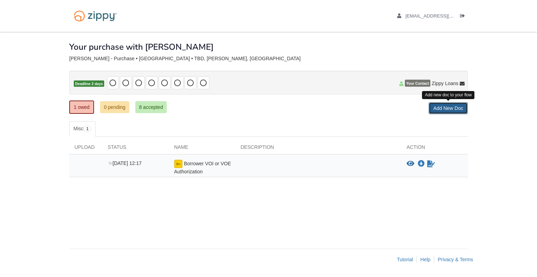
click at [453, 107] on link "Add New Doc" at bounding box center [448, 108] width 39 height 12
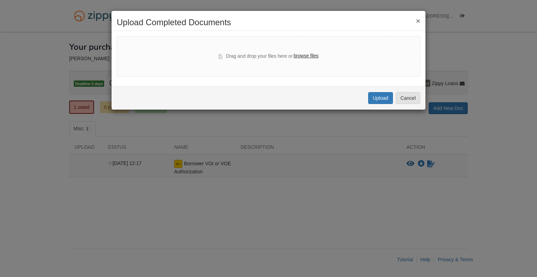
click at [313, 57] on label "browse files" at bounding box center [306, 56] width 25 height 8
click at [0, 0] on input "browse files" at bounding box center [0, 0] width 0 height 0
select select "****"
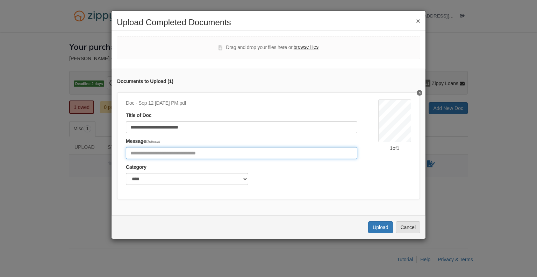
click at [160, 153] on input "Include any comments on this document" at bounding box center [241, 153] width 231 height 12
type input "**********"
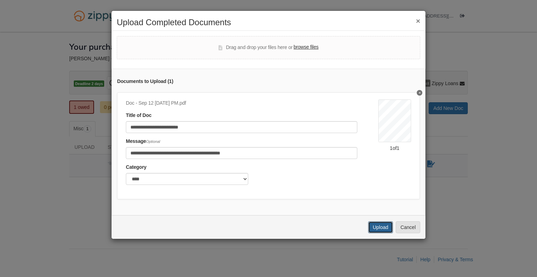
click at [371, 231] on button "Upload" at bounding box center [380, 227] width 24 height 12
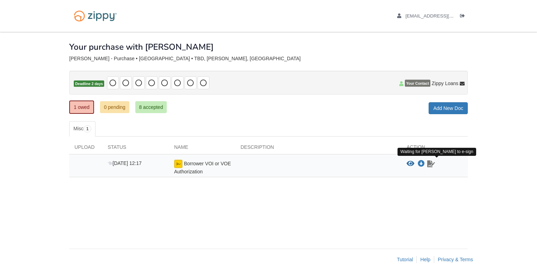
click at [432, 163] on icon "Waiting for your co-borrower to e-sign" at bounding box center [431, 163] width 8 height 7
click at [430, 164] on icon "Waiting for your co-borrower to e-sign" at bounding box center [431, 163] width 8 height 7
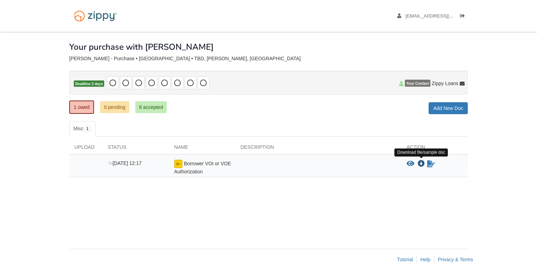
drag, startPoint x: 430, startPoint y: 164, endPoint x: 421, endPoint y: 162, distance: 9.3
click at [421, 162] on div "View blank/sample document View blank/sample document Download file/sample doc …" at bounding box center [437, 163] width 61 height 8
click at [431, 162] on icon "Waiting for your co-borrower to e-sign" at bounding box center [431, 163] width 8 height 7
click at [420, 160] on icon "Download Borrower VOI or VOE Authorization" at bounding box center [421, 163] width 7 height 7
click at [439, 15] on span "[EMAIL_ADDRESS][DOMAIN_NAME]" at bounding box center [446, 15] width 80 height 5
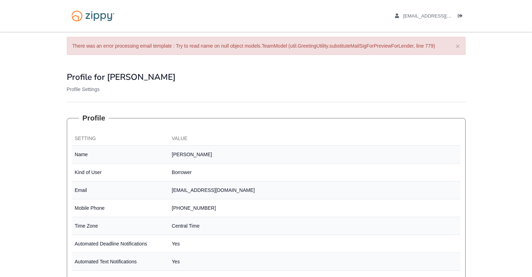
click at [386, 95] on div "Profile for [PERSON_NAME] My Profile Profile Settings" at bounding box center [266, 82] width 399 height 40
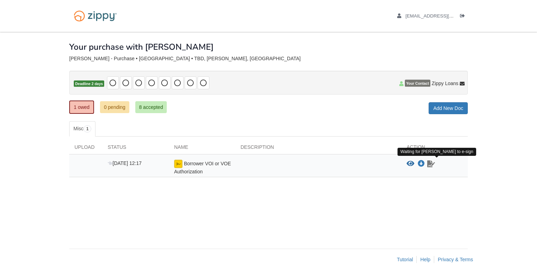
click at [428, 164] on icon "Waiting for your co-borrower to e-sign" at bounding box center [431, 163] width 8 height 7
click at [210, 201] on div "× × × Pending Add Document Notice document will be included in the email sent t…" at bounding box center [268, 136] width 399 height 209
click at [421, 161] on icon "Download Borrower VOI or VOE Authorization" at bounding box center [421, 163] width 7 height 7
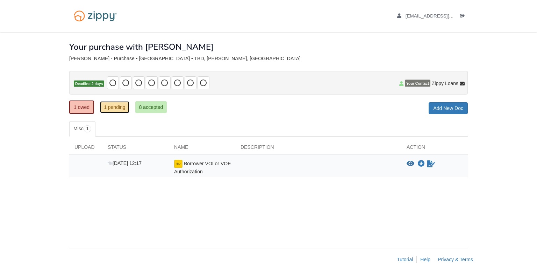
click at [122, 106] on link "1 pending" at bounding box center [114, 107] width 29 height 12
click at [444, 13] on span "[EMAIL_ADDRESS][DOMAIN_NAME]" at bounding box center [446, 15] width 80 height 5
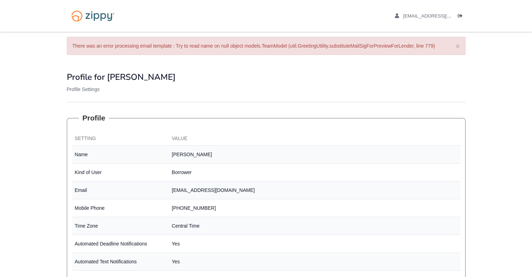
click at [11, 74] on body "[EMAIL_ADDRESS][DOMAIN_NAME] Logout" at bounding box center [266, 197] width 532 height 394
click at [398, 15] on icon "edit profile" at bounding box center [397, 16] width 4 height 5
click at [460, 17] on icon "Log out" at bounding box center [460, 16] width 5 height 5
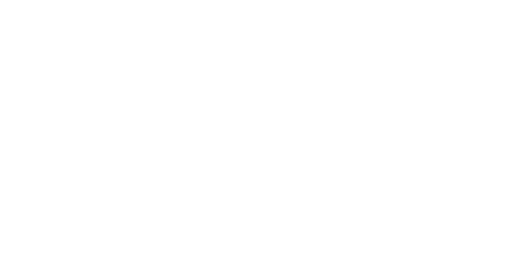
type input "**********"
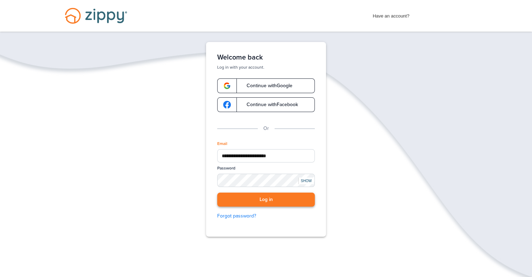
click at [267, 197] on button "Log in" at bounding box center [266, 199] width 98 height 14
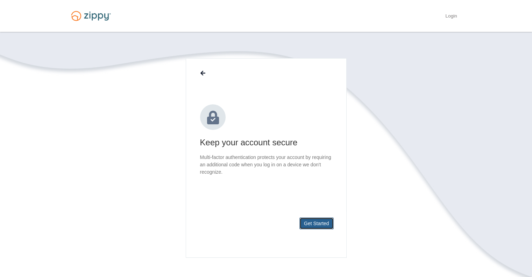
click at [318, 218] on button "Get Started" at bounding box center [316, 223] width 34 height 12
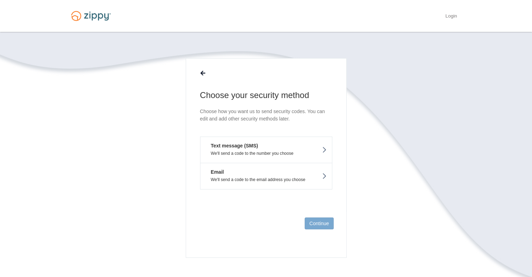
click at [280, 174] on button "Email We'll send a code to the email address you choose" at bounding box center [266, 176] width 132 height 27
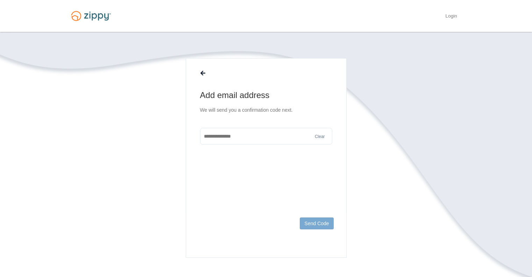
type input "**********"
click at [326, 224] on button "Send Code" at bounding box center [317, 223] width 34 height 12
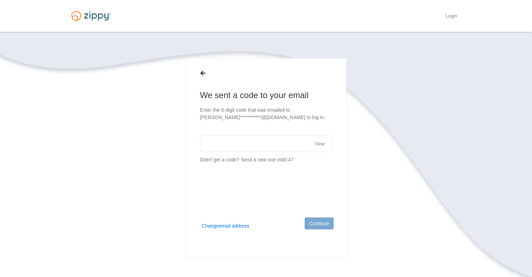
click at [289, 148] on input "text" at bounding box center [266, 143] width 132 height 17
type input "******"
click at [311, 222] on button "Continue" at bounding box center [318, 223] width 29 height 12
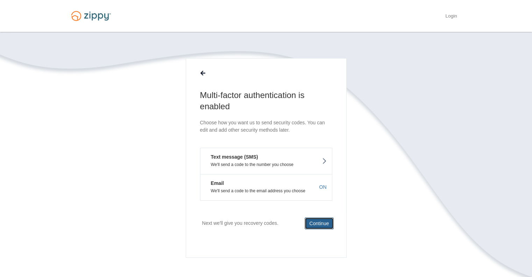
click at [319, 219] on button "Continue" at bounding box center [318, 223] width 29 height 12
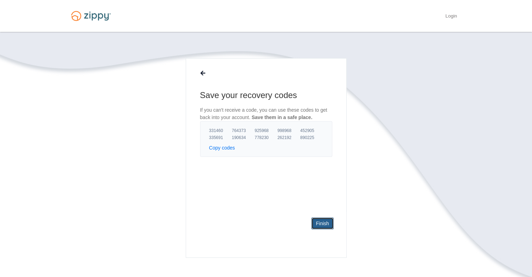
click at [321, 222] on link "Finish" at bounding box center [322, 223] width 22 height 12
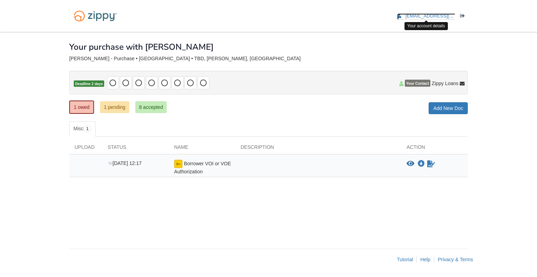
click at [425, 18] on span "[EMAIL_ADDRESS][DOMAIN_NAME]" at bounding box center [446, 15] width 80 height 5
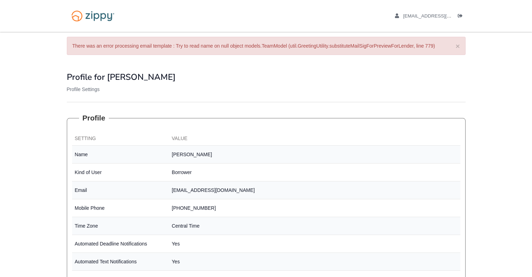
click at [291, 129] on fieldset "Profile Setting Value Name [PERSON_NAME] Kind of User Borrower Email [EMAIL_ADD…" at bounding box center [266, 203] width 399 height 181
click at [435, 15] on span "[EMAIL_ADDRESS][DOMAIN_NAME]" at bounding box center [443, 15] width 80 height 5
click at [81, 15] on img at bounding box center [93, 16] width 52 height 18
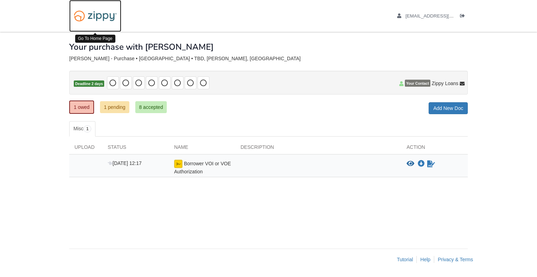
click at [103, 18] on img at bounding box center [95, 16] width 52 height 18
click at [92, 14] on img at bounding box center [95, 16] width 52 height 18
click at [98, 10] on img at bounding box center [95, 16] width 52 height 18
click at [250, 235] on div "× × × Pending Add Document Notice document will be included in the email sent t…" at bounding box center [268, 136] width 399 height 209
click at [266, 201] on div "× × × Pending Add Document Notice document will be included in the email sent t…" at bounding box center [268, 136] width 399 height 209
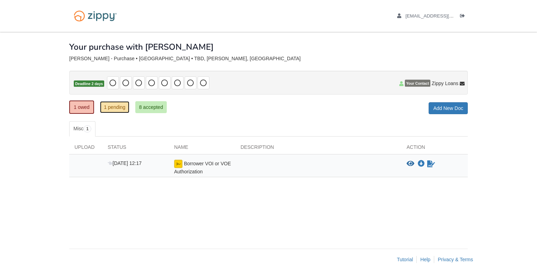
click at [109, 105] on link "1 pending" at bounding box center [114, 107] width 29 height 12
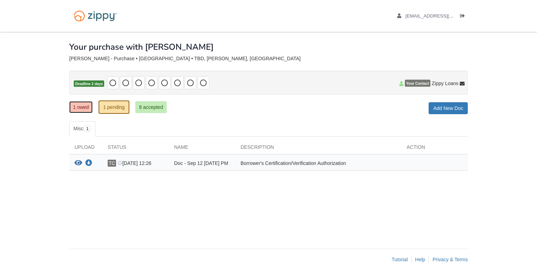
click at [76, 110] on link "1 owed" at bounding box center [80, 107] width 23 height 12
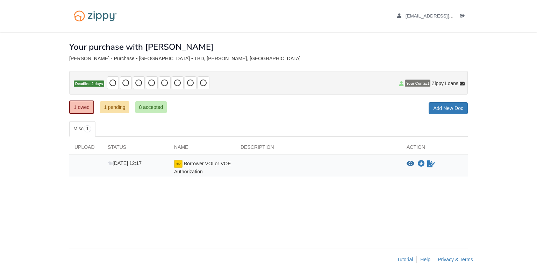
click at [83, 108] on link "1 owed" at bounding box center [81, 106] width 25 height 13
